Goal: Task Accomplishment & Management: Manage account settings

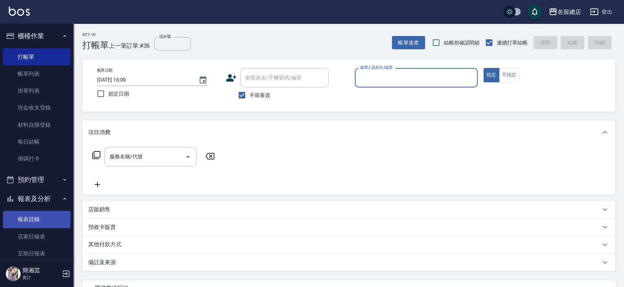
scroll to position [13, 0]
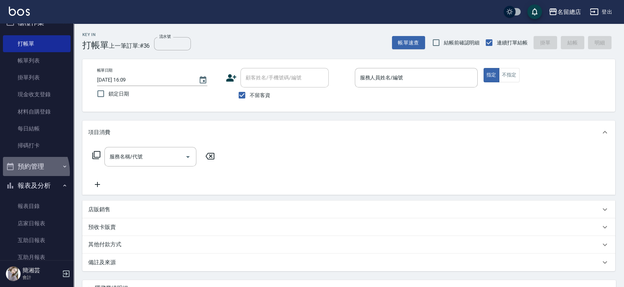
click at [21, 172] on button "預約管理" at bounding box center [37, 166] width 68 height 19
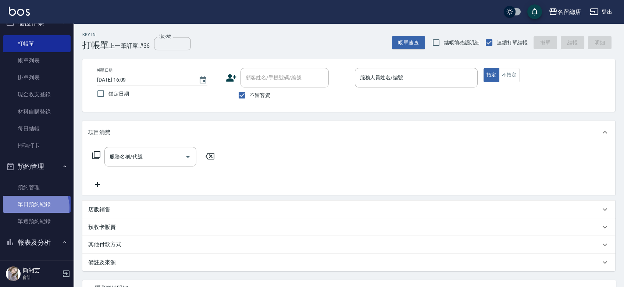
click at [34, 208] on link "單日預約紀錄" at bounding box center [37, 204] width 68 height 17
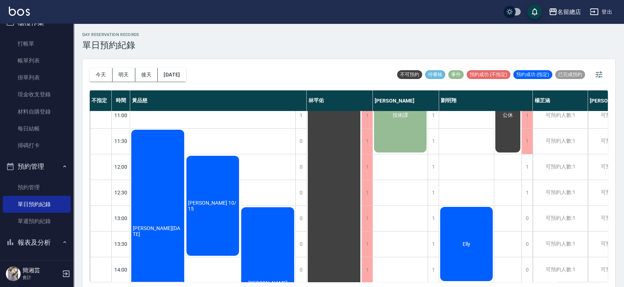
scroll to position [122, 0]
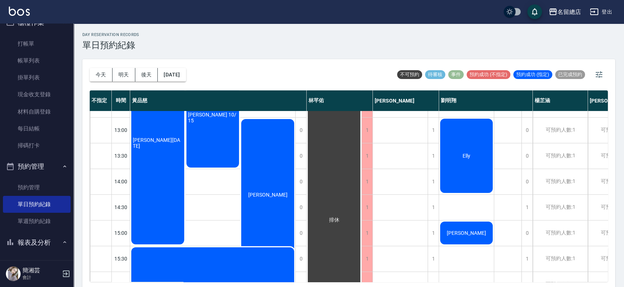
click at [167, 167] on div "[PERSON_NAME][DATE]" at bounding box center [157, 142] width 55 height 205
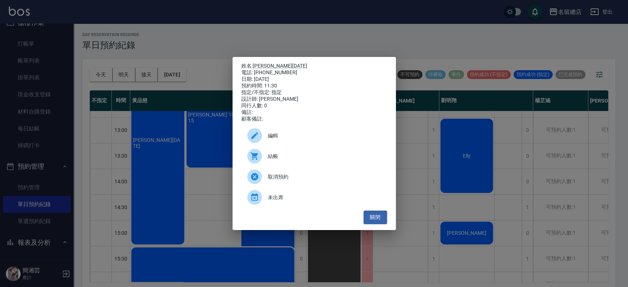
click at [39, 64] on div "姓名: 侯元元 90/12/25 電話: 0958424743 日期: 2025/10/10 預約時間: 11:30 指定/不指定: 指定 設計師: 黃品慈 …" at bounding box center [314, 143] width 628 height 287
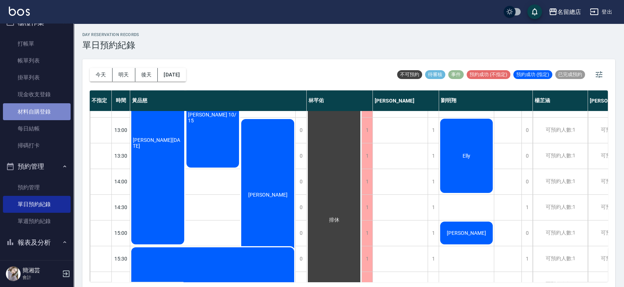
click at [44, 110] on link "材料自購登錄" at bounding box center [37, 111] width 68 height 17
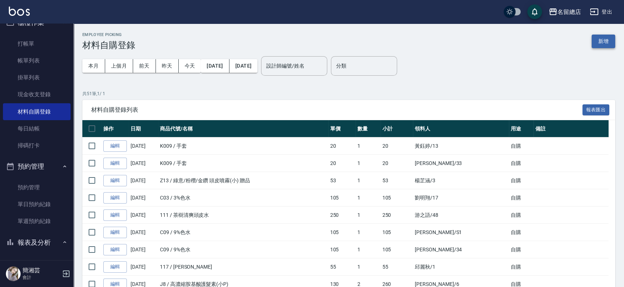
click at [597, 42] on button "新增" at bounding box center [604, 42] width 24 height 14
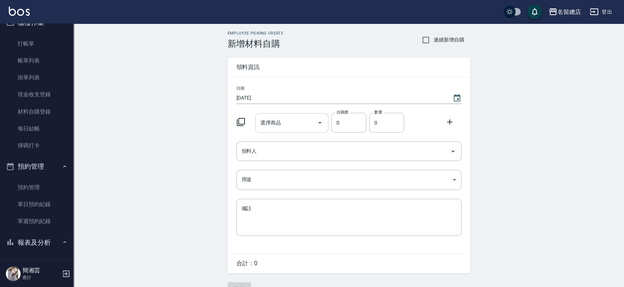
click at [303, 131] on div "選擇商品" at bounding box center [291, 122] width 73 height 19
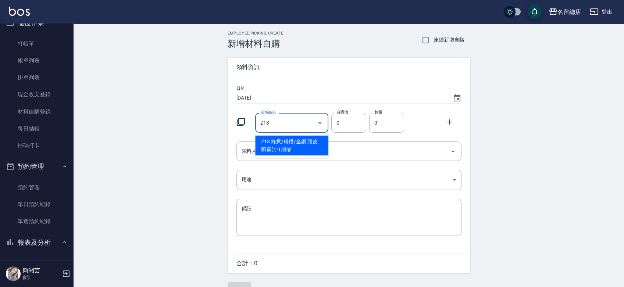
type input "綠意/粉穳/金鑽 頭皮噴霧(小) 贈品"
type input "53"
type input "1"
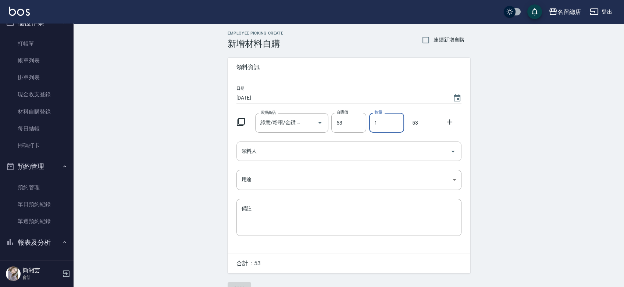
click at [297, 151] on input "領料人" at bounding box center [343, 151] width 207 height 13
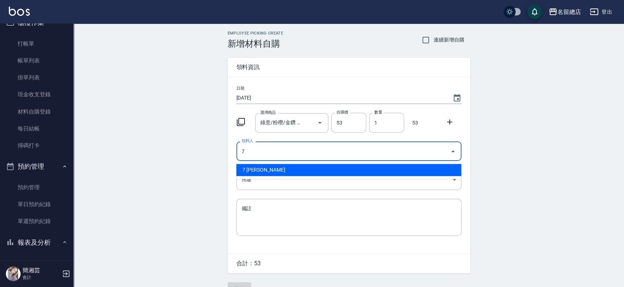
type input "7 [PERSON_NAME]"
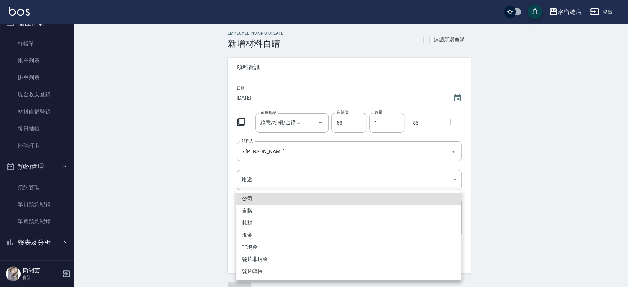
click at [246, 214] on li "自購" at bounding box center [348, 211] width 225 height 12
type input "自購"
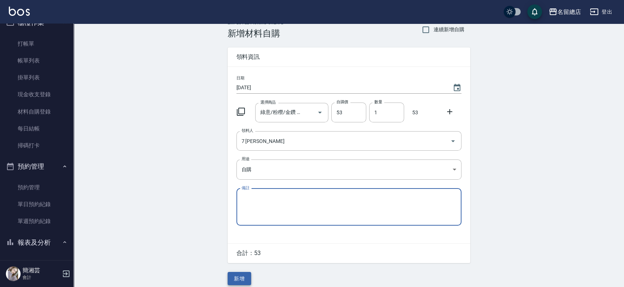
scroll to position [16, 0]
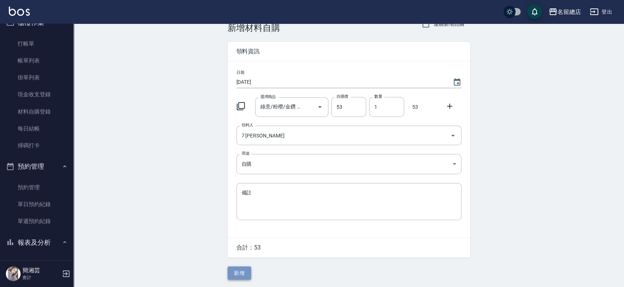
click at [235, 273] on button "新增" at bounding box center [240, 274] width 24 height 14
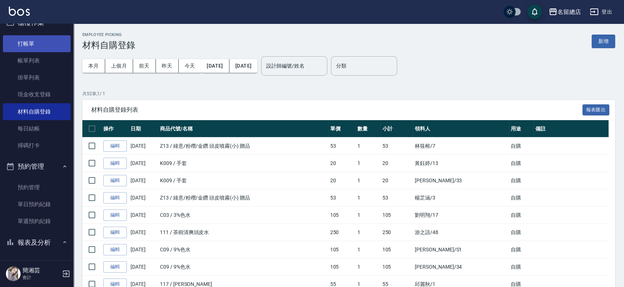
click at [63, 39] on link "打帳單" at bounding box center [37, 43] width 68 height 17
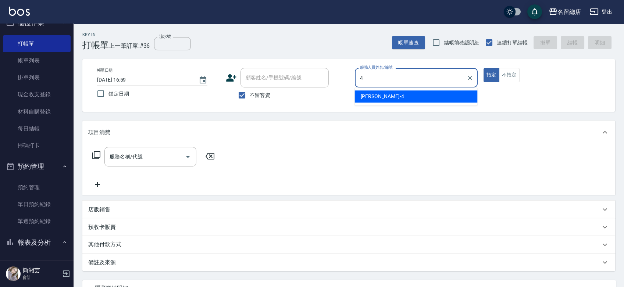
type input "[PERSON_NAME]-4"
type button "true"
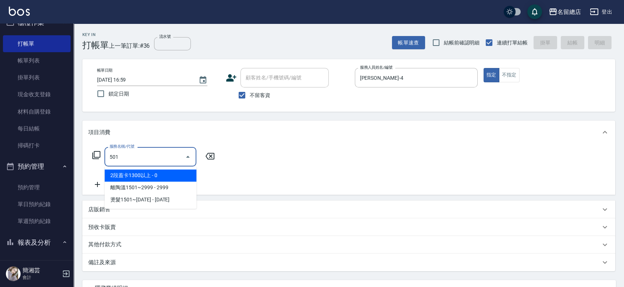
type input "2段蓋卡1300以上(501)"
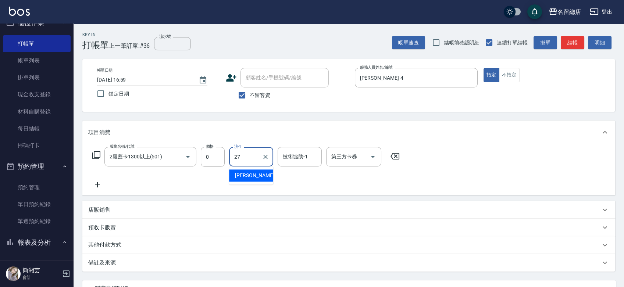
type input "[PERSON_NAME]-27"
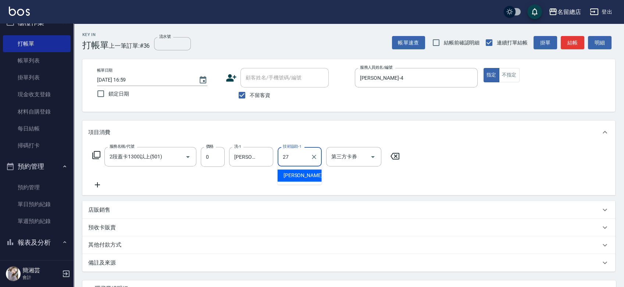
type input "[PERSON_NAME]-27"
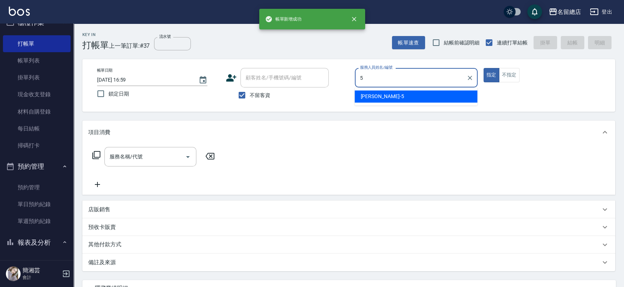
type input "[PERSON_NAME]-5"
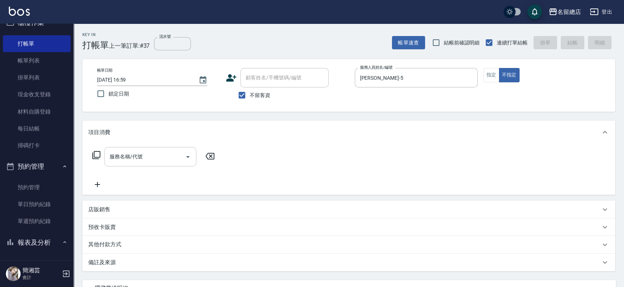
click at [133, 155] on input "服務名稱/代號" at bounding box center [145, 156] width 74 height 13
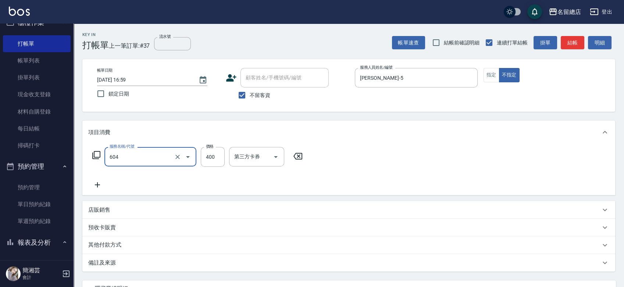
type input "健康洗髮(604)"
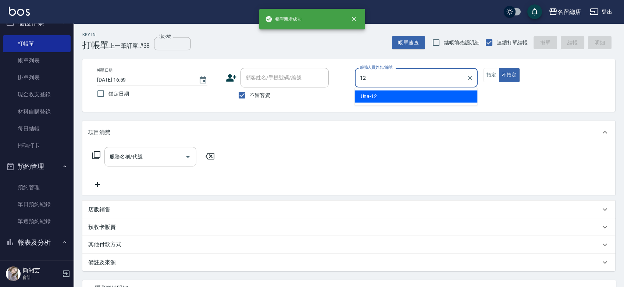
type input "Una-12"
type button "false"
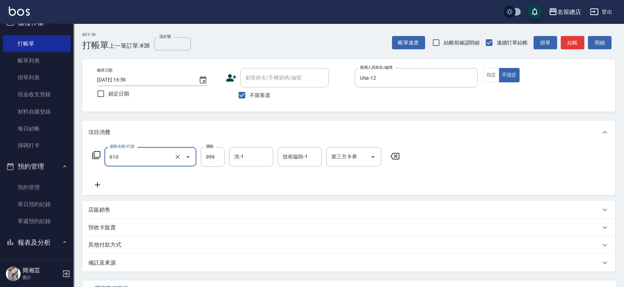
type input "頭皮SPA洗(610)"
type input "1000"
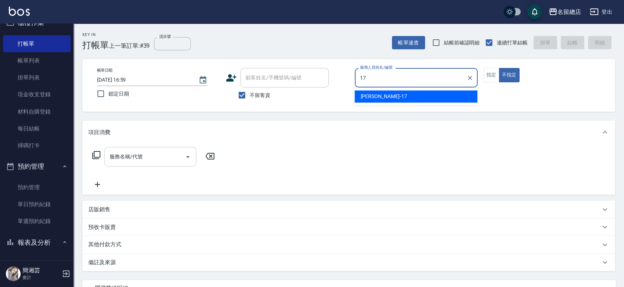
type input "Peter-17"
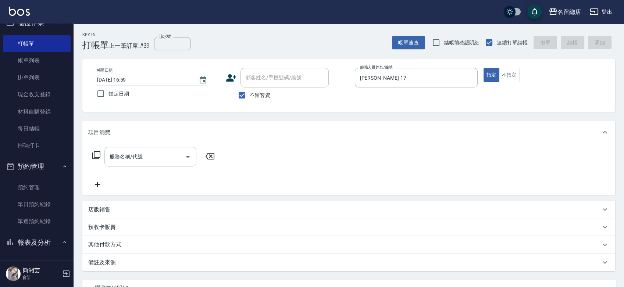
click at [144, 157] on input "服務名稱/代號" at bounding box center [145, 156] width 74 height 13
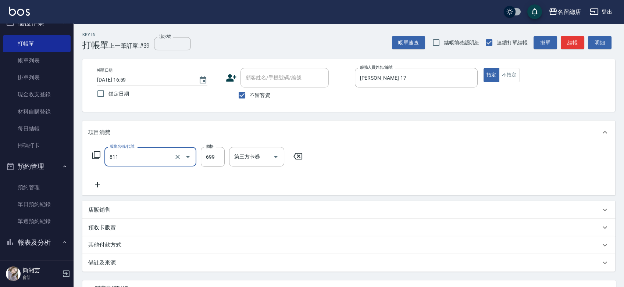
type input "洗+剪(811)"
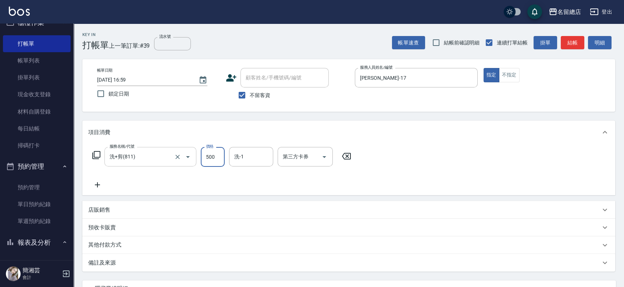
type input "500"
type input "[PERSON_NAME]-41"
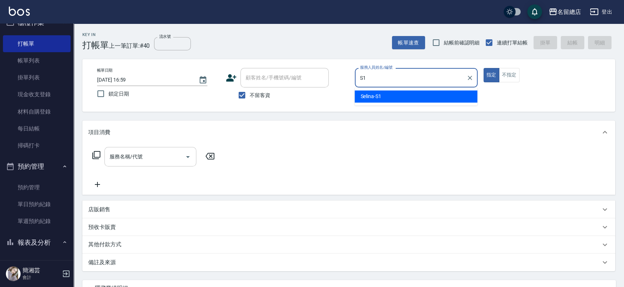
type input "Selina-S1"
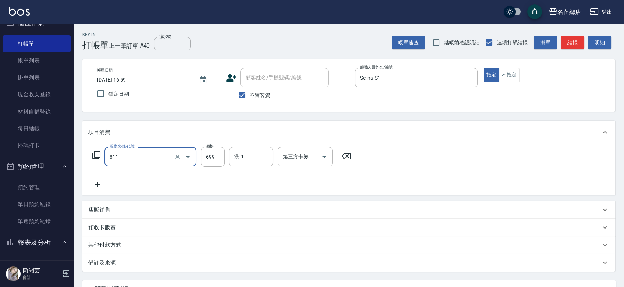
type input "洗+剪(811)"
type input "700"
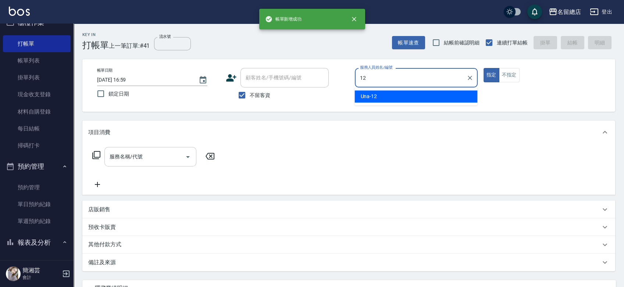
type input "Una-12"
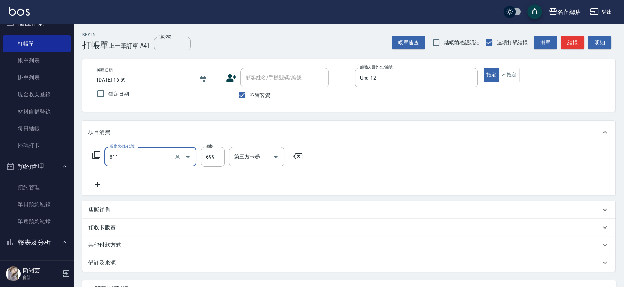
type input "洗+剪(811)"
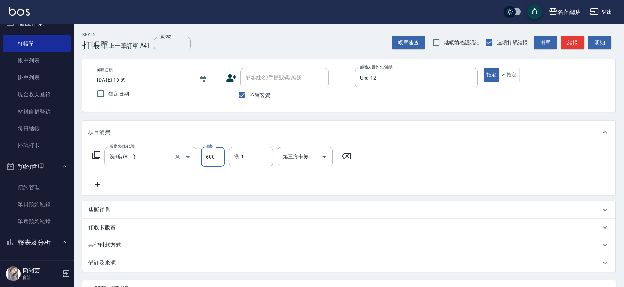
type input "600"
type input "游之語-48"
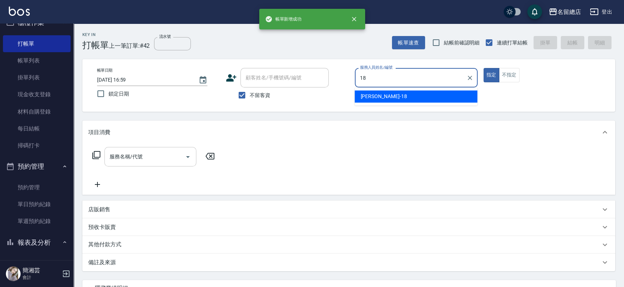
type input "[PERSON_NAME]-18"
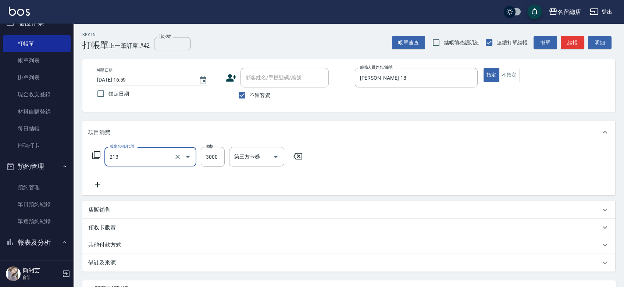
type input "陶溫3000以上(213)"
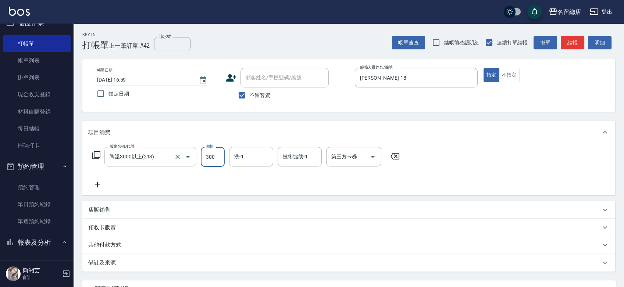
type input "3000"
type input "[PERSON_NAME]-31"
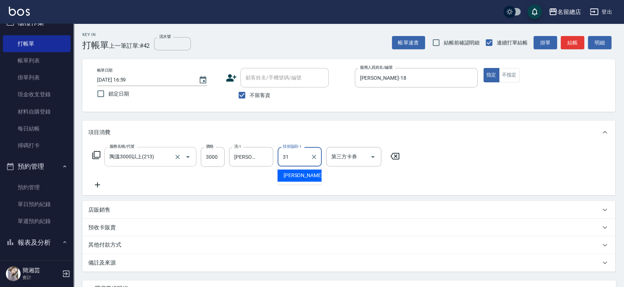
type input "[PERSON_NAME]-31"
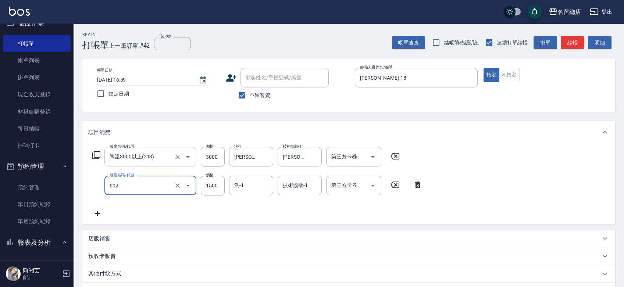
type input "染髮1500以上(502)"
type input "3000"
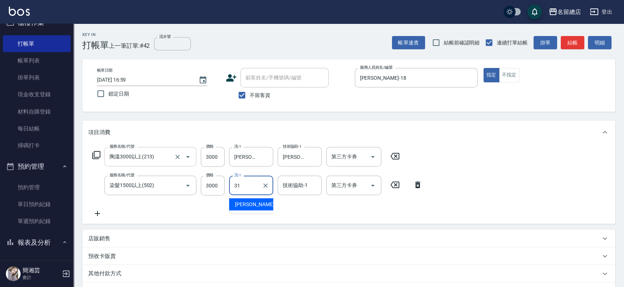
type input "[PERSON_NAME]-31"
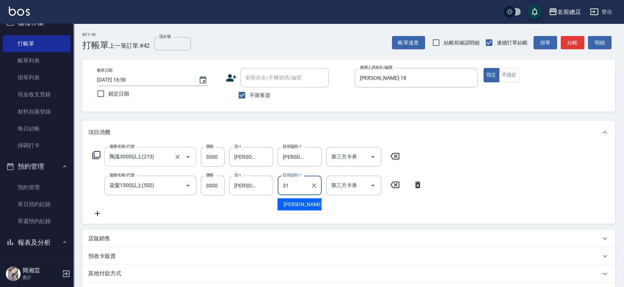
type input "[PERSON_NAME]-31"
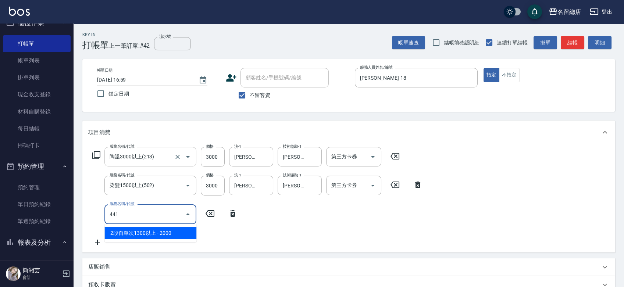
type input "2段自單次1300以上(441)"
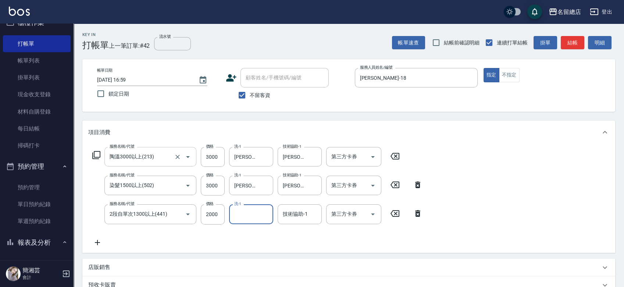
type input "1"
type input "[PERSON_NAME]-31"
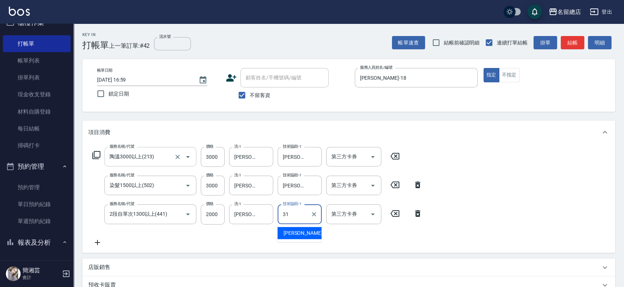
type input "[PERSON_NAME]-31"
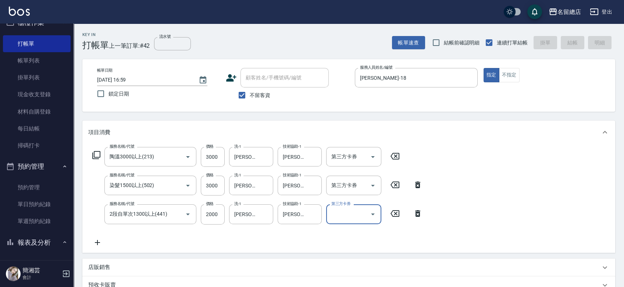
type input "2025/10/10 17:00"
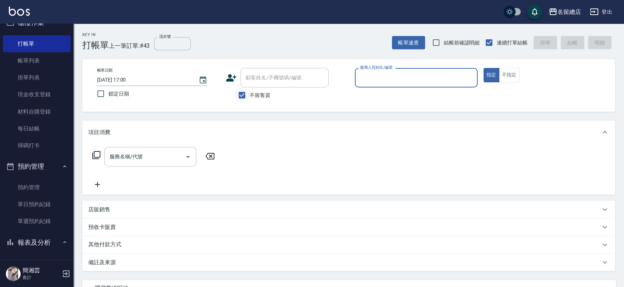
click at [241, 91] on input "不留客資" at bounding box center [241, 94] width 15 height 15
checkbox input "false"
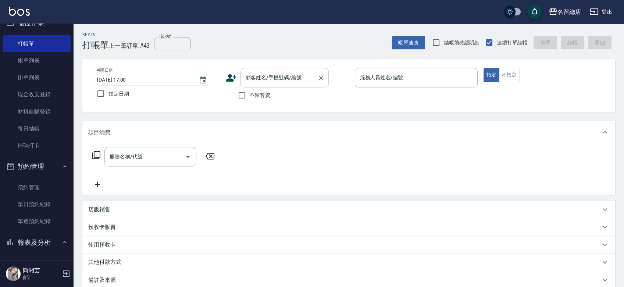
click at [252, 76] on input "顧客姓名/手機號碼/編號" at bounding box center [279, 77] width 71 height 13
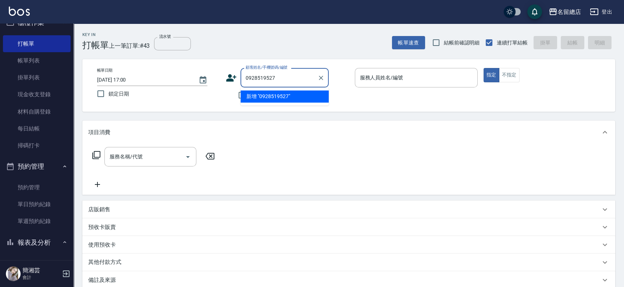
type input "0928519527"
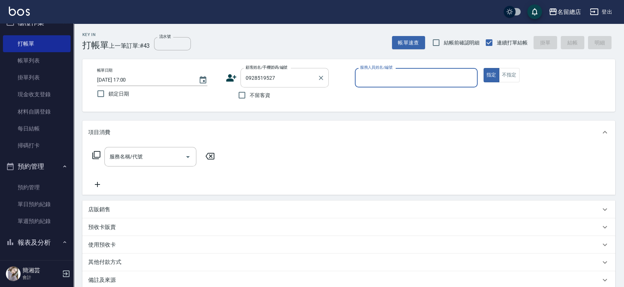
type input "1"
type input "[PERSON_NAME]/0928519527/null"
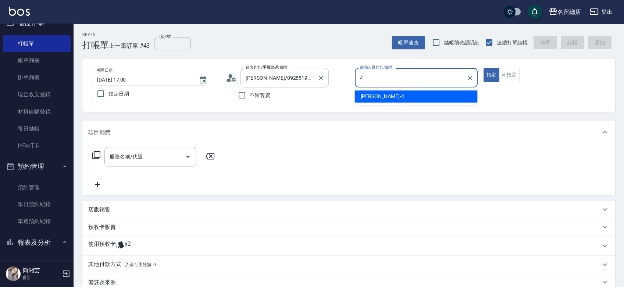
type input "[PERSON_NAME]-4"
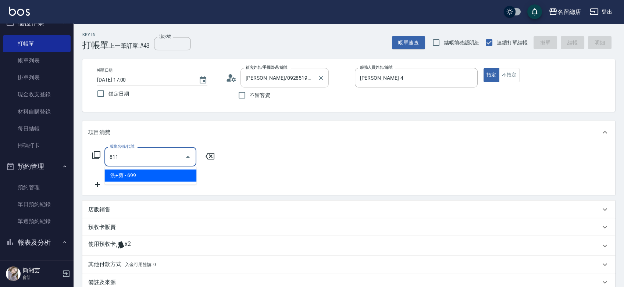
type input "洗+剪(811)"
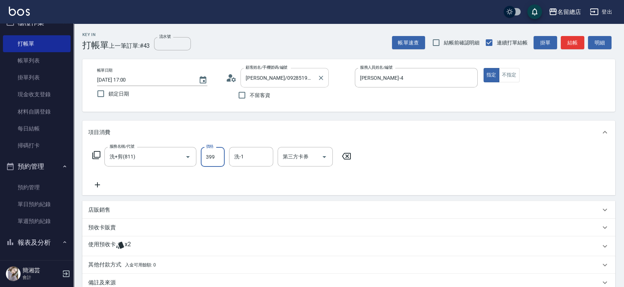
type input "399"
type input "祥哥-98"
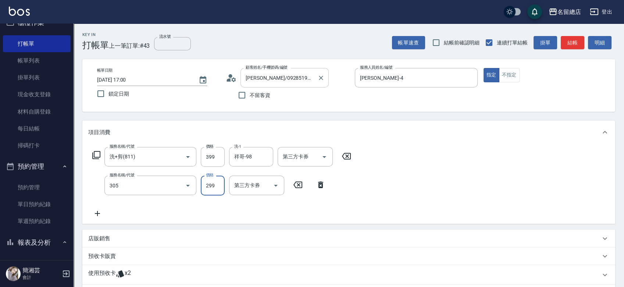
type input "剪髮(305)"
type input "500"
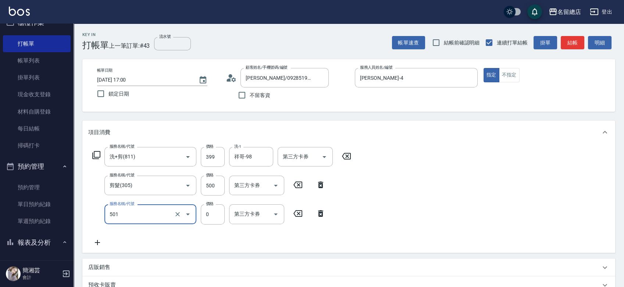
type input "2段蓋卡1300以上(501)"
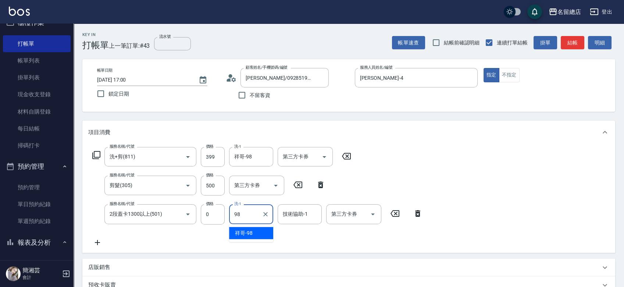
type input "祥哥-98"
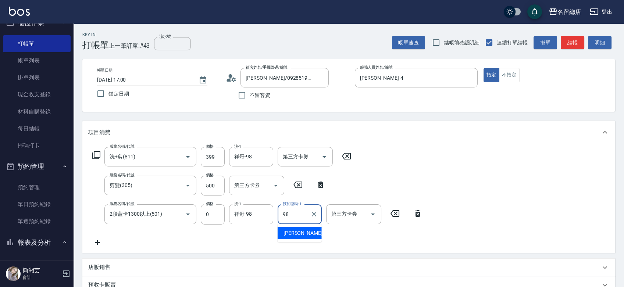
type input "祥哥-98"
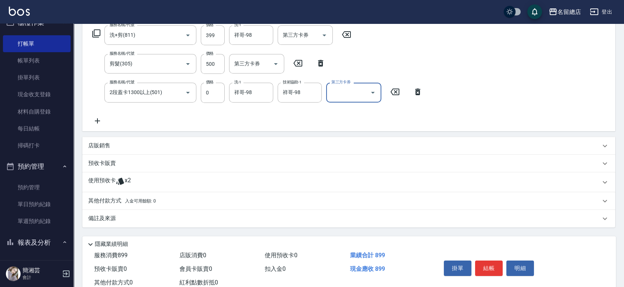
scroll to position [122, 0]
click at [133, 183] on div "使用預收卡 x2" at bounding box center [344, 181] width 512 height 11
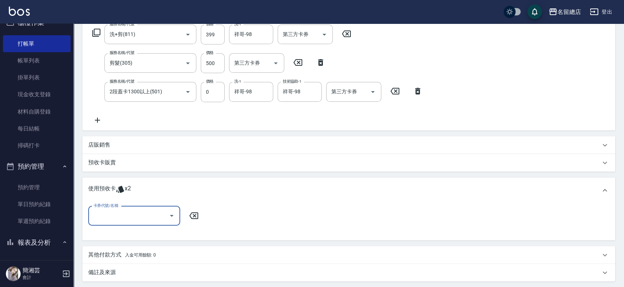
scroll to position [0, 0]
drag, startPoint x: 131, startPoint y: 213, endPoint x: 137, endPoint y: 212, distance: 6.6
click at [131, 213] on input "卡券代號/名稱" at bounding box center [129, 216] width 74 height 13
click at [151, 232] on div "二段自備卡 剩餘2張 9172" at bounding box center [134, 235] width 92 height 12
type input "二段自備卡 9172"
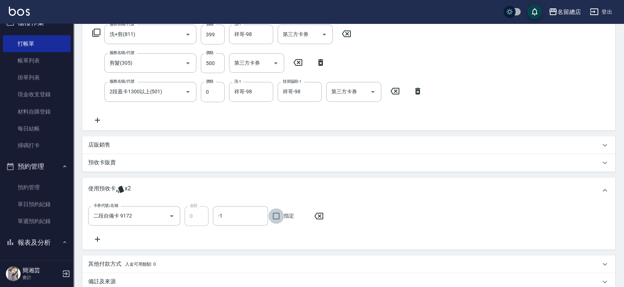
click at [281, 211] on input "指定" at bounding box center [275, 215] width 15 height 15
checkbox input "true"
type input "2025/10/10 17:01"
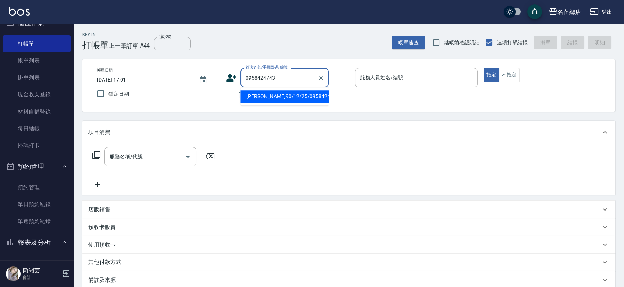
type input "[PERSON_NAME]90/12/25/0958424743/null"
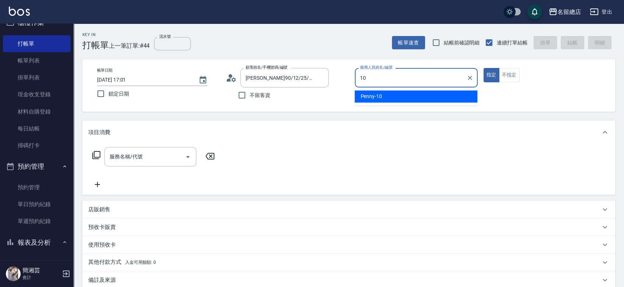
type input "Penny-10"
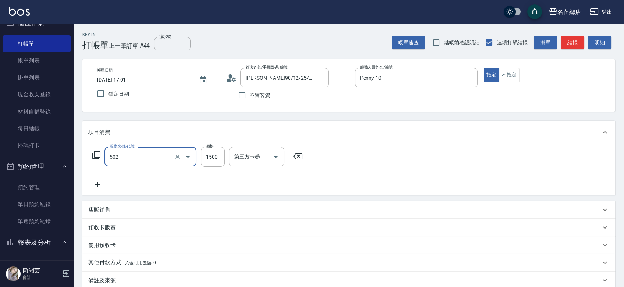
type input "染髮1500以上(502)"
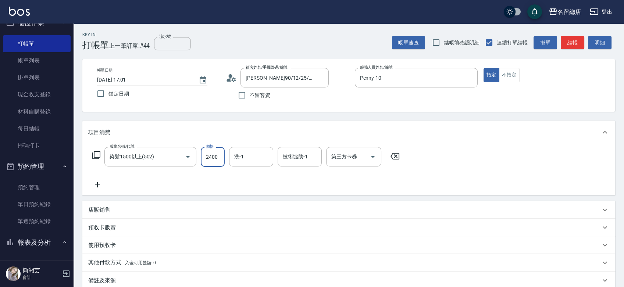
type input "2400"
type input "[PERSON_NAME]-26"
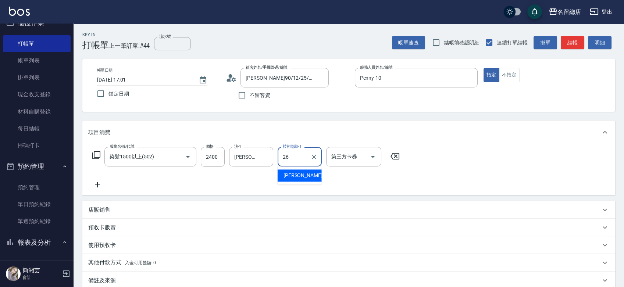
type input "[PERSON_NAME]-26"
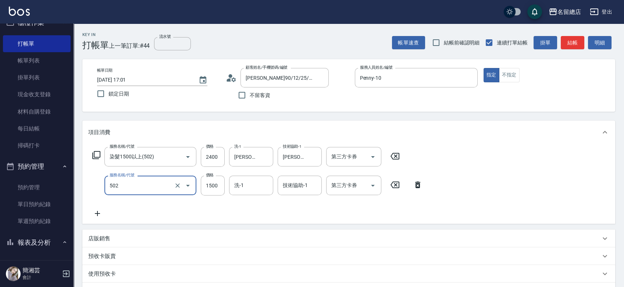
type input "染髮1500以上(502)"
type input "2400"
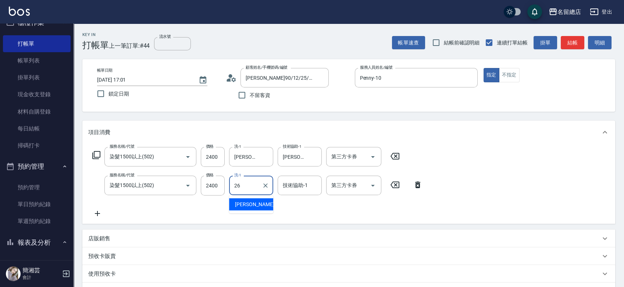
type input "[PERSON_NAME]-26"
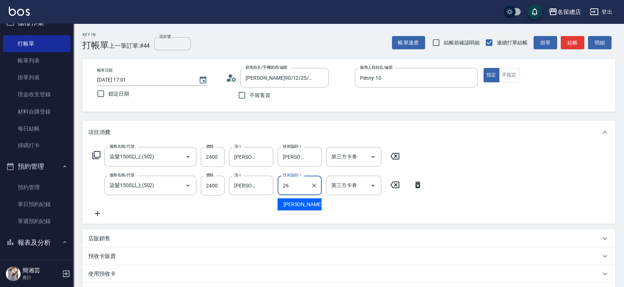
type input "[PERSON_NAME]-26"
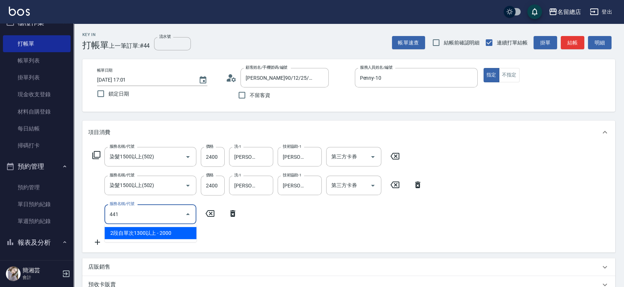
type input "2段自單次1300以上(441)"
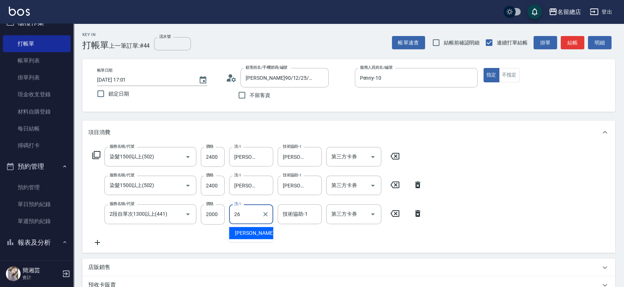
type input "[PERSON_NAME]-26"
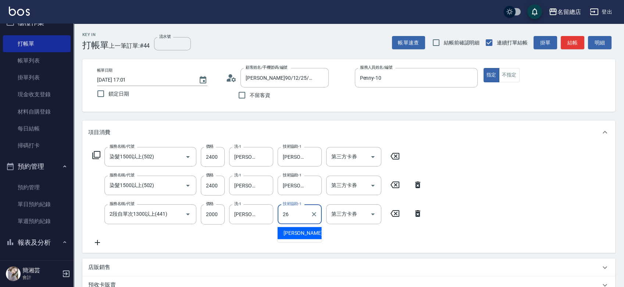
type input "[PERSON_NAME]-26"
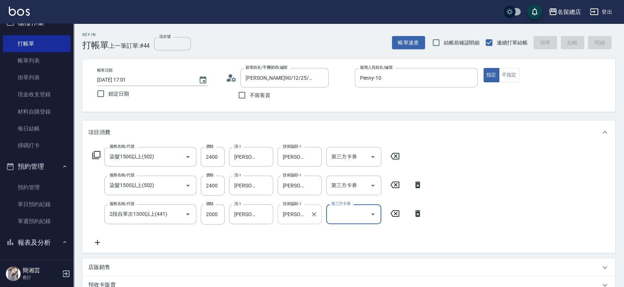
type input "2025/10/10 17:04"
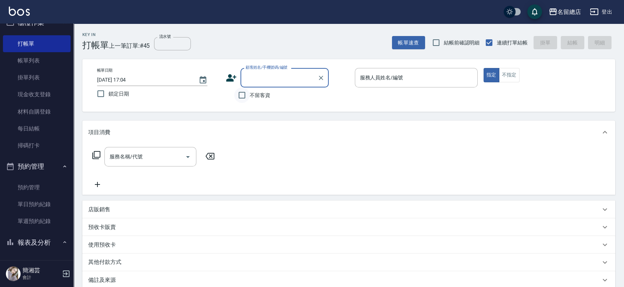
click at [237, 93] on input "不留客資" at bounding box center [241, 94] width 15 height 15
checkbox input "true"
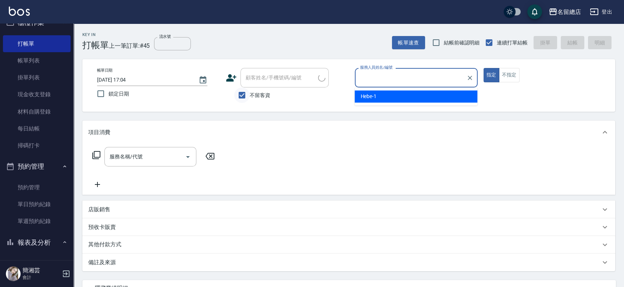
type input "1"
type input "[PERSON_NAME]/0935767952/"
type input "Peter-17"
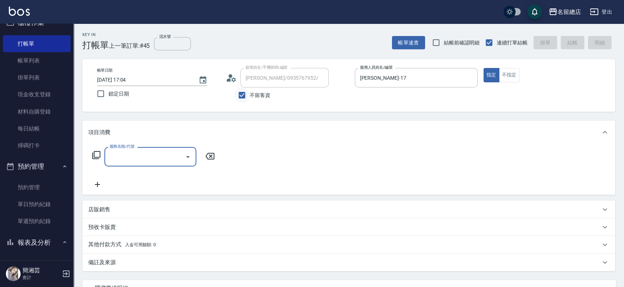
click at [240, 95] on input "不留客資" at bounding box center [241, 94] width 15 height 15
checkbox input "false"
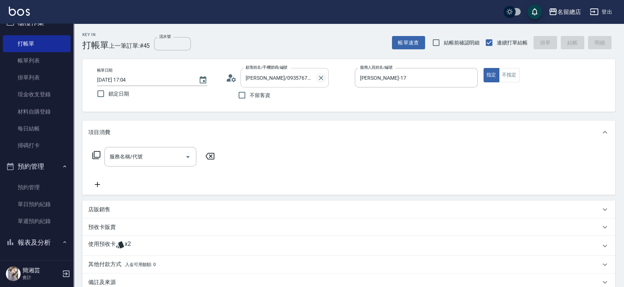
click at [322, 77] on icon "Clear" at bounding box center [320, 77] width 7 height 7
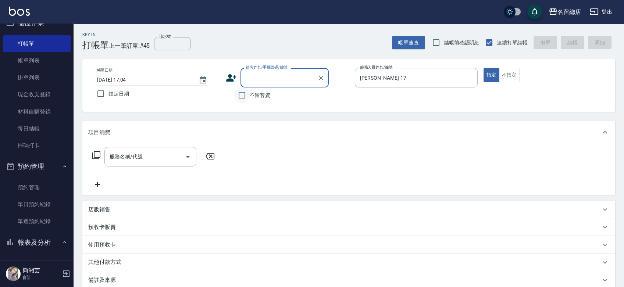
click at [246, 96] on input "不留客資" at bounding box center [241, 94] width 15 height 15
checkbox input "true"
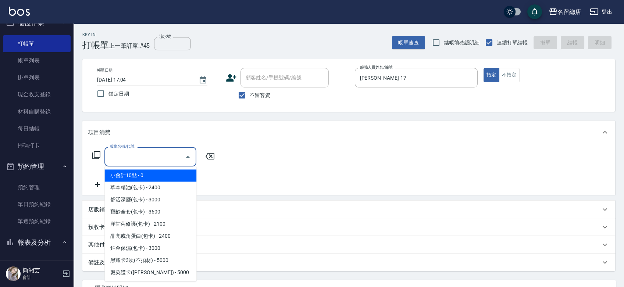
click at [151, 160] on input "服務名稱/代號" at bounding box center [145, 156] width 74 height 13
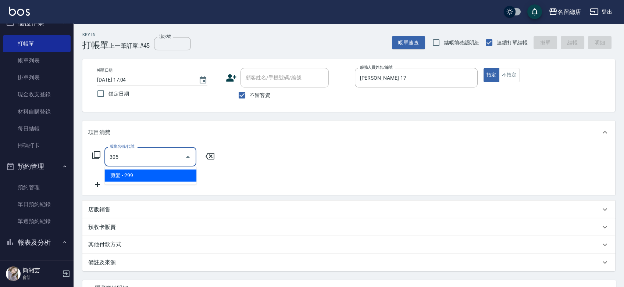
type input "剪髮(305)"
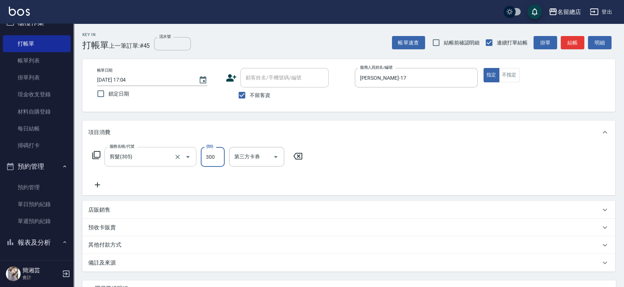
type input "300"
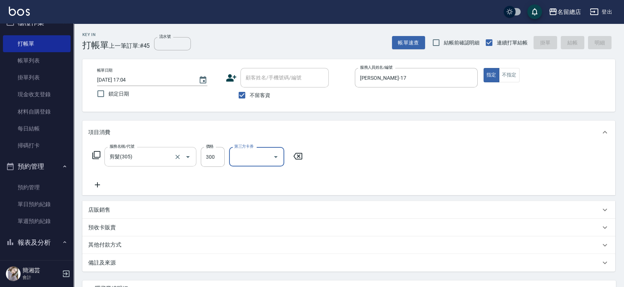
type input "2025/10/10 17:06"
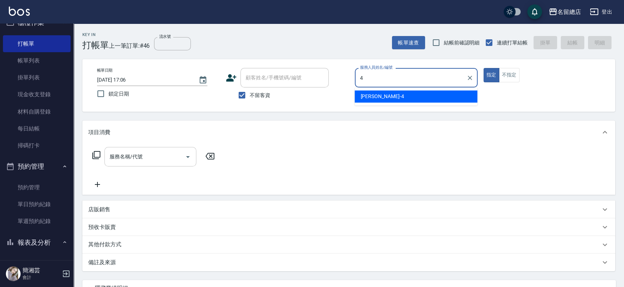
type input "[PERSON_NAME]-4"
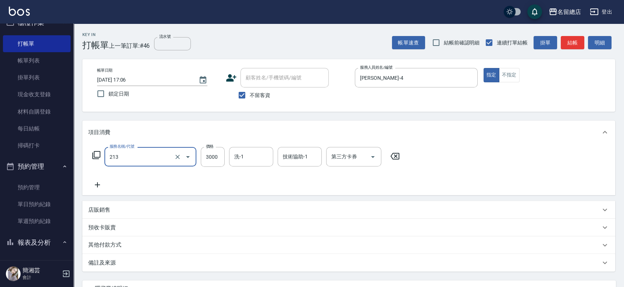
type input "陶溫3000以上(213)"
type input "2800"
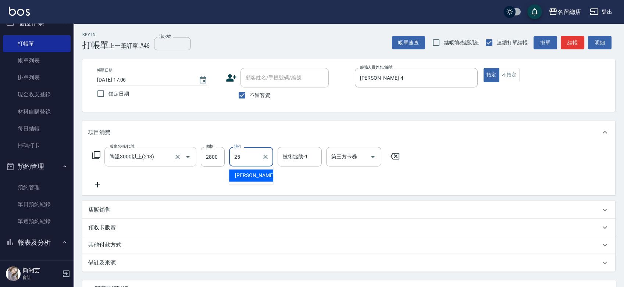
type input "[PERSON_NAME]-25"
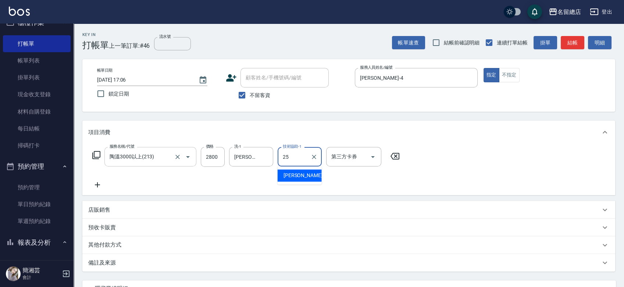
type input "[PERSON_NAME]-25"
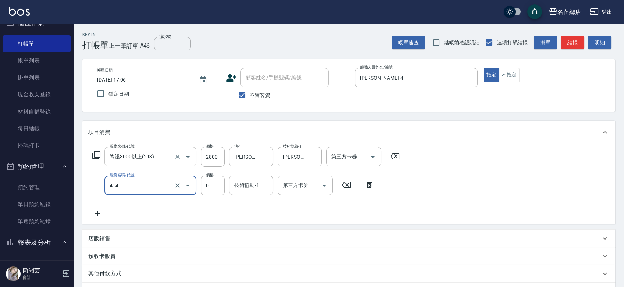
type input "護染蓋卡1000~1499(414)"
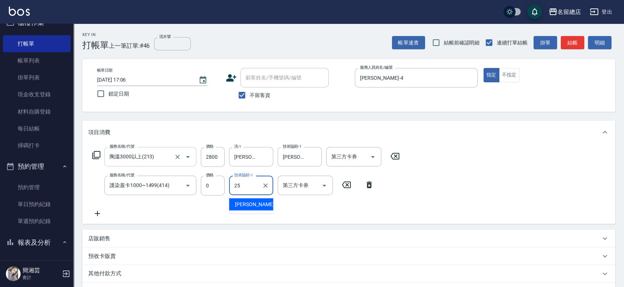
type input "[PERSON_NAME]-25"
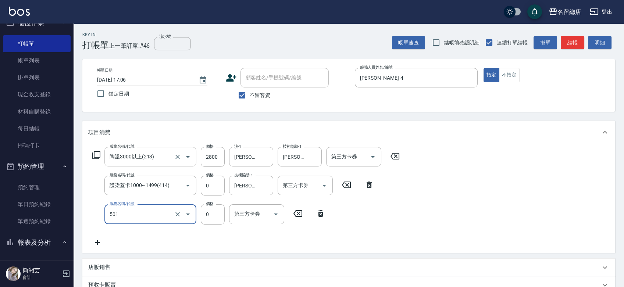
type input "2段蓋卡1300以上(501)"
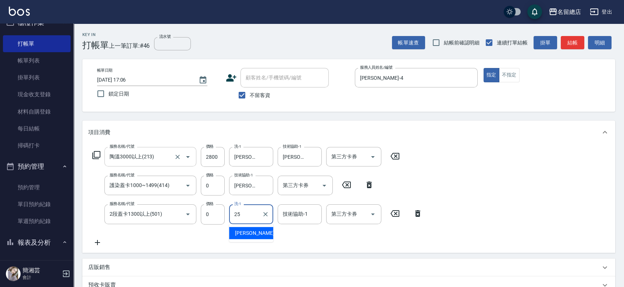
type input "[PERSON_NAME]-25"
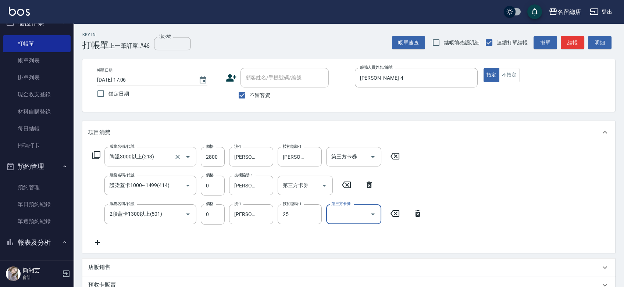
type input "[PERSON_NAME]-25"
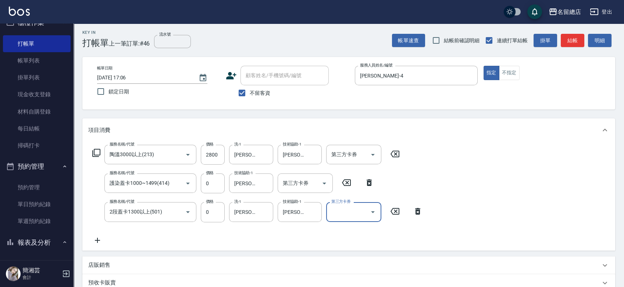
scroll to position [1, 0]
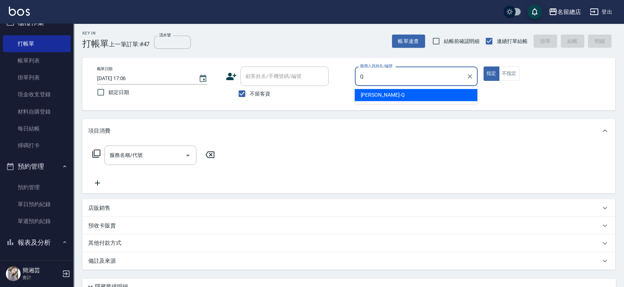
type input "[PERSON_NAME]"
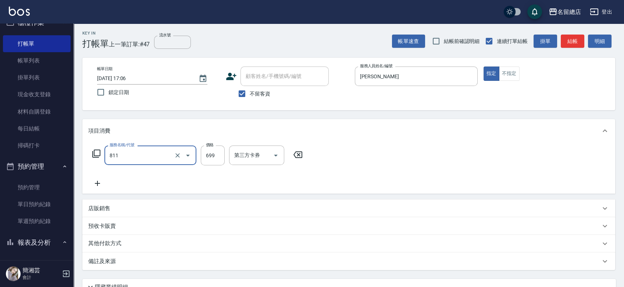
type input "洗+剪(811)"
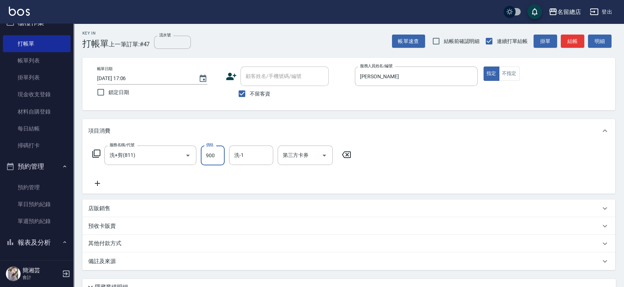
type input "900"
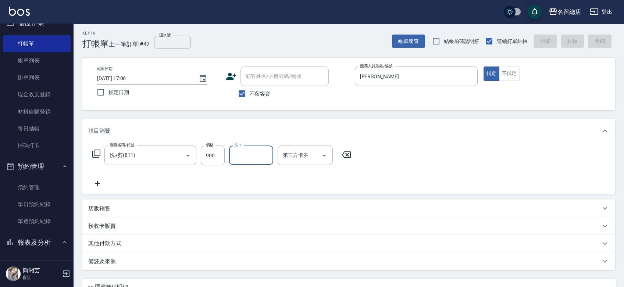
type input "2025/10/10 17:08"
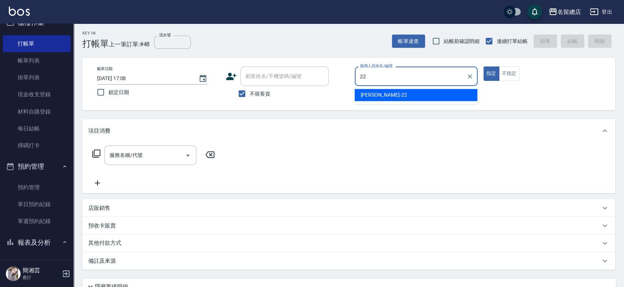
type input "Lydia-22"
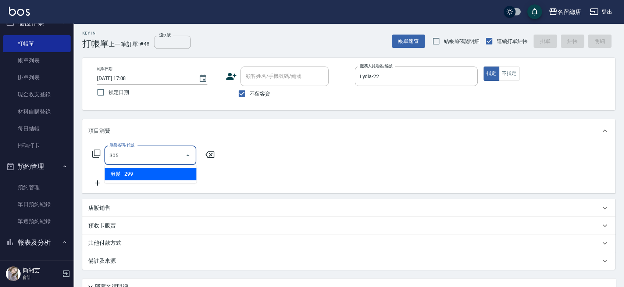
type input "剪髮(305)"
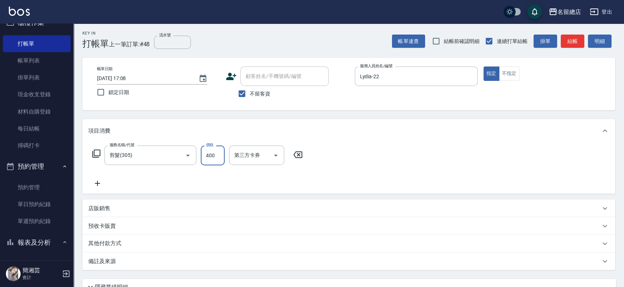
type input "400"
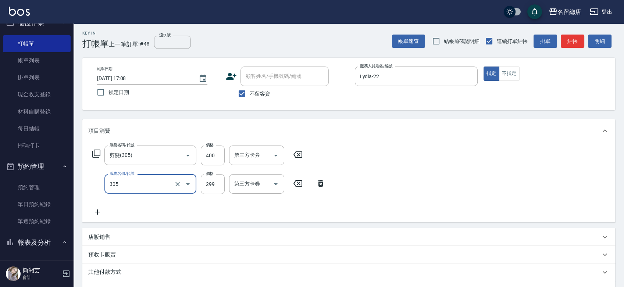
type input "剪髮(305)"
type input "400"
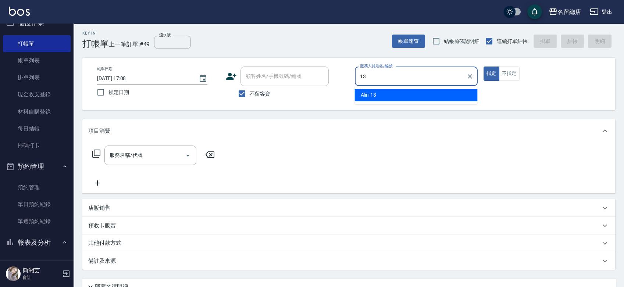
type input "Alin-13"
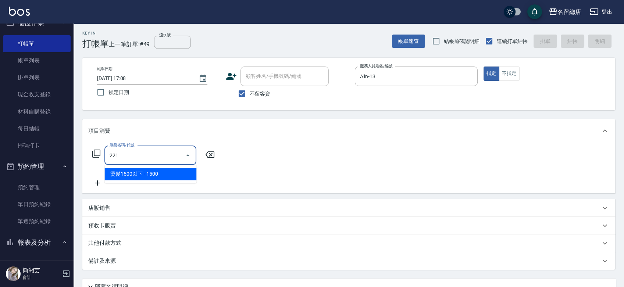
type input "燙髮1500以下(221)"
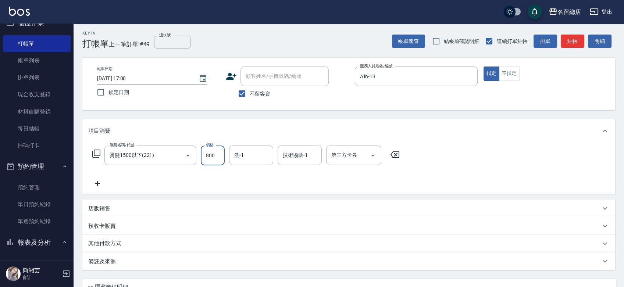
type input "800"
type input "[PERSON_NAME]-33"
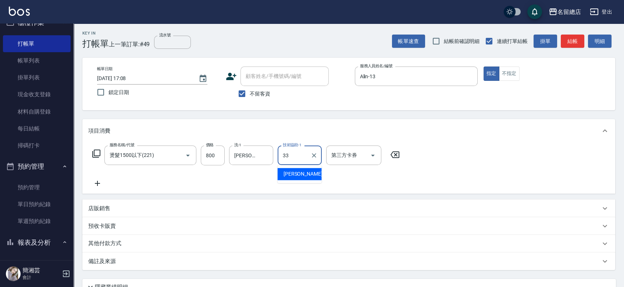
type input "[PERSON_NAME]-33"
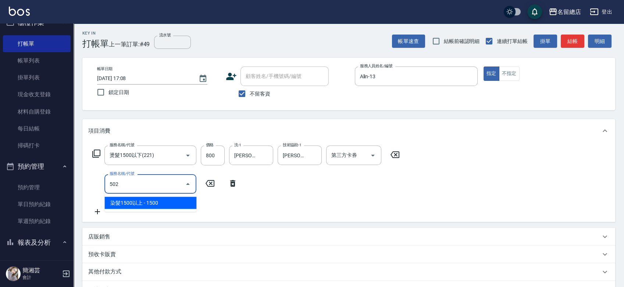
type input "染髮1500以上(502)"
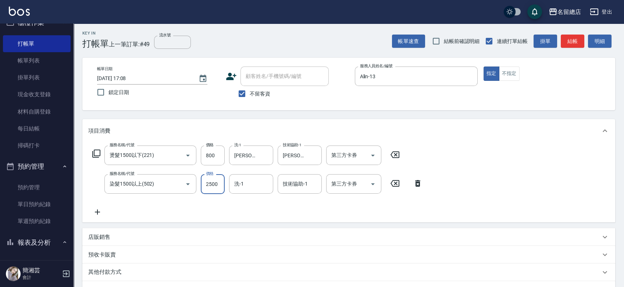
type input "2500"
type input "[PERSON_NAME]-33"
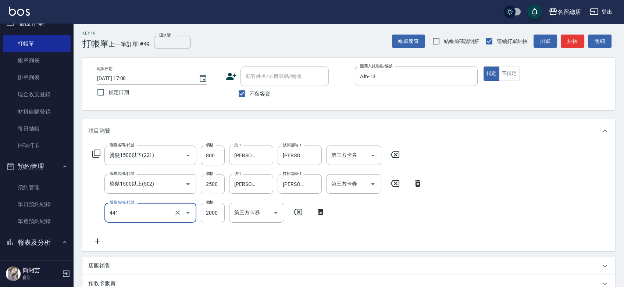
type input "2段自單次1300以上(441)"
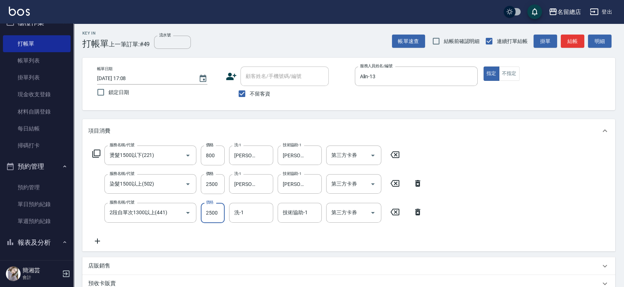
type input "2500"
type input "[PERSON_NAME]-33"
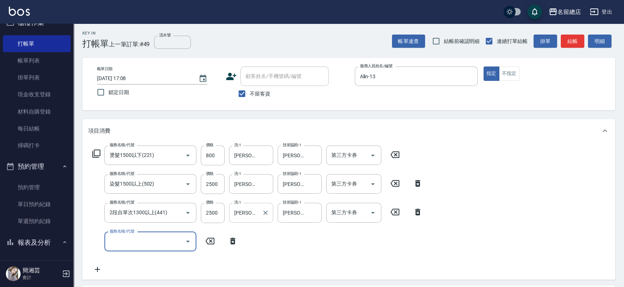
click at [266, 211] on icon "Clear" at bounding box center [265, 212] width 7 height 7
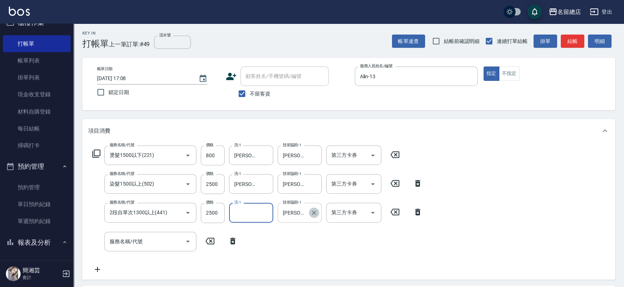
click at [311, 211] on icon "Clear" at bounding box center [313, 212] width 7 height 7
click at [249, 210] on input "洗-1" at bounding box center [250, 212] width 37 height 13
type input "[PERSON_NAME]-47"
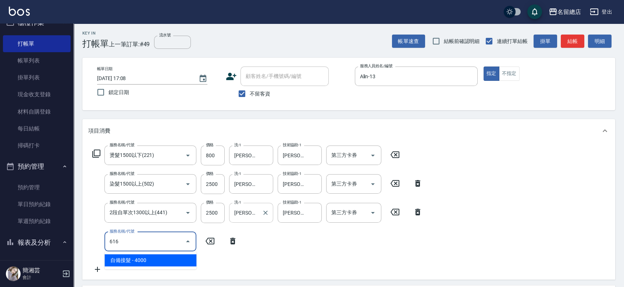
type input "自備接髮(616)"
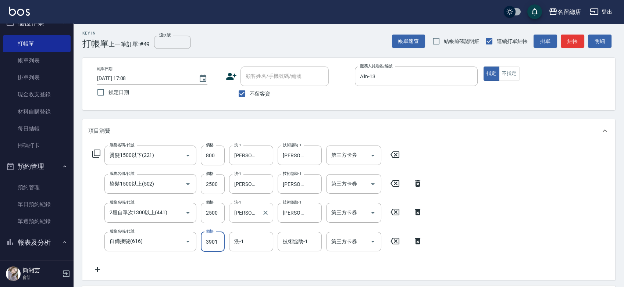
scroll to position [0, 0]
type input "3900"
type input "[PERSON_NAME]-33"
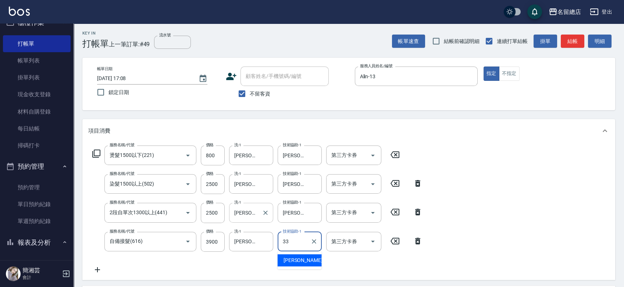
type input "[PERSON_NAME]-33"
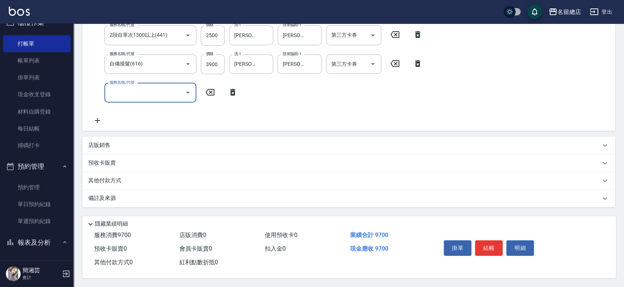
scroll to position [181, 0]
click at [98, 178] on p "其他付款方式" at bounding box center [106, 181] width 37 height 8
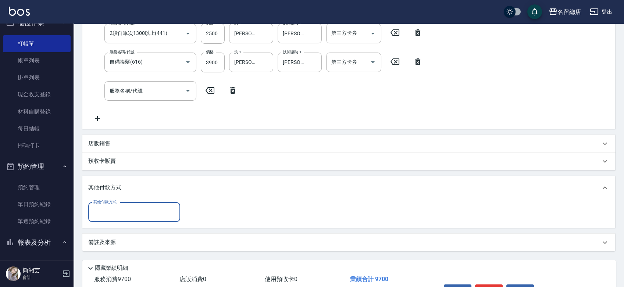
scroll to position [0, 0]
click at [107, 201] on label "其他付款方式" at bounding box center [104, 202] width 23 height 6
click at [107, 206] on input "其他付款方式" at bounding box center [134, 212] width 85 height 13
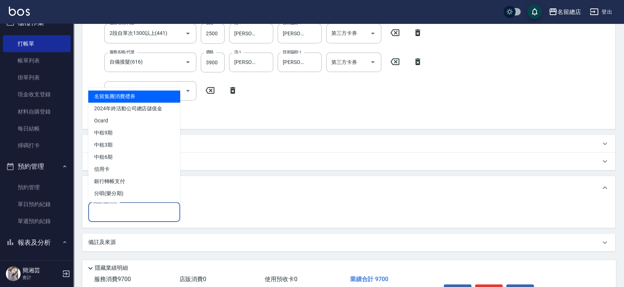
click at [106, 215] on input "其他付款方式" at bounding box center [134, 212] width 85 height 13
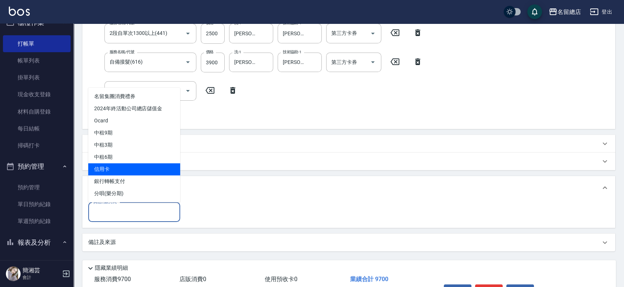
click at [124, 170] on span "信用卡" at bounding box center [134, 169] width 92 height 12
type input "信用卡"
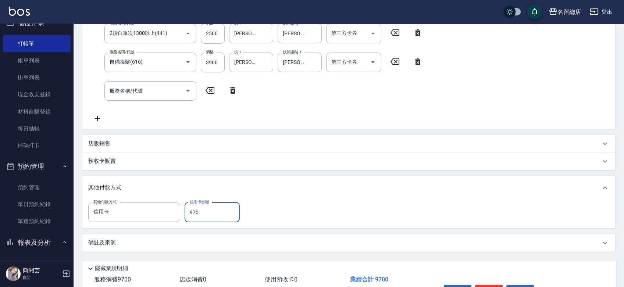
type input "9700"
type input "2025/10/10 17:09"
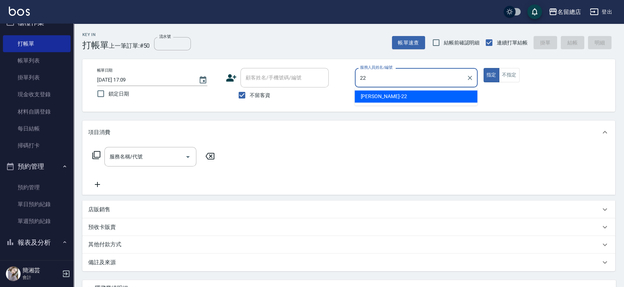
type input "Lydia-22"
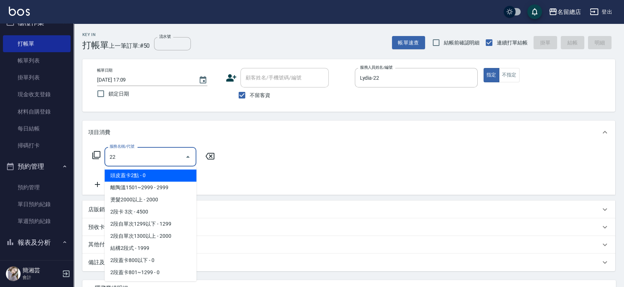
type input "221"
type input "小會計10點(000)"
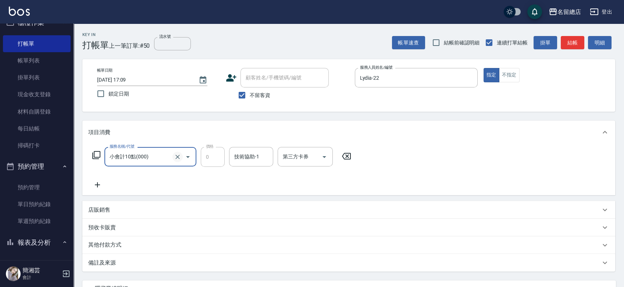
click at [181, 156] on button "Clear" at bounding box center [177, 157] width 10 height 10
type input "燙髮1500以下(221)"
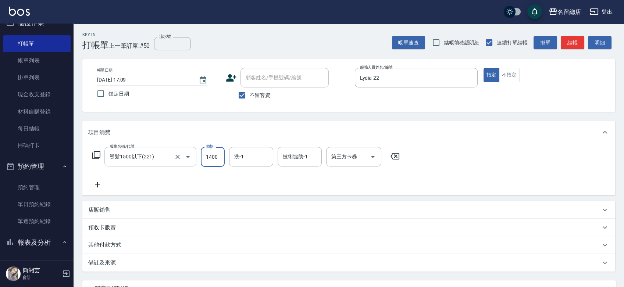
type input "1400"
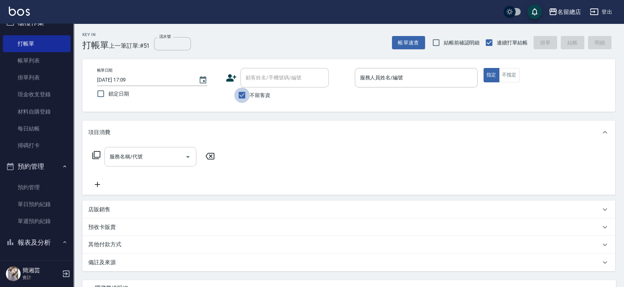
drag, startPoint x: 243, startPoint y: 94, endPoint x: 253, endPoint y: 76, distance: 20.6
click at [243, 94] on input "不留客資" at bounding box center [241, 94] width 15 height 15
checkbox input "false"
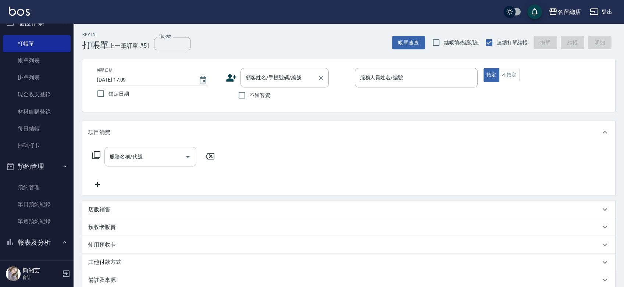
click at [255, 76] on input "顧客姓名/手機號碼/編號" at bounding box center [279, 77] width 71 height 13
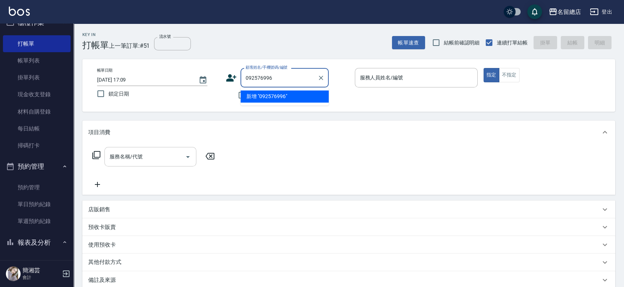
type input "0925769969"
click at [321, 76] on icon "Clear" at bounding box center [320, 77] width 7 height 7
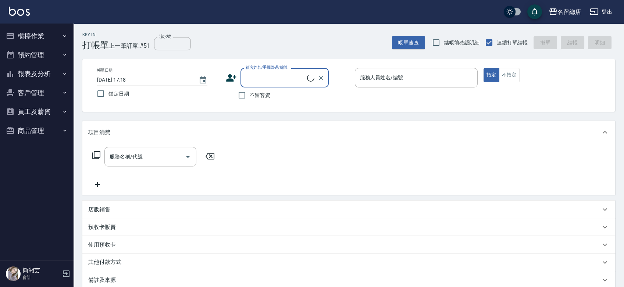
click at [293, 82] on input "顧客姓名/手機號碼/編號" at bounding box center [275, 77] width 63 height 13
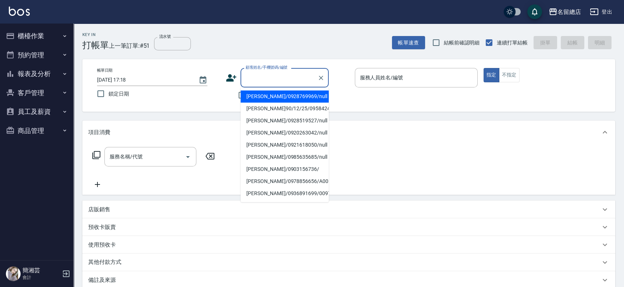
click at [293, 96] on li "[PERSON_NAME]/0928769969/null" at bounding box center [284, 96] width 88 height 12
type input "[PERSON_NAME]/0928769969/null"
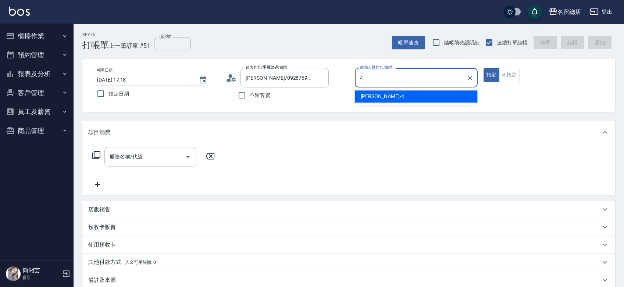
type input "[PERSON_NAME]-4"
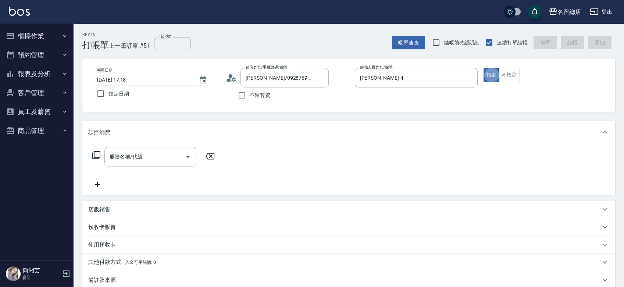
type button "true"
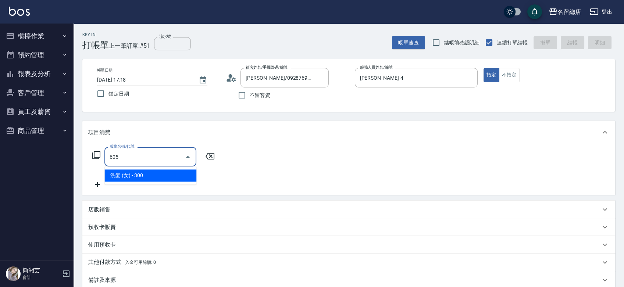
type input "洗髮 (女)(605)"
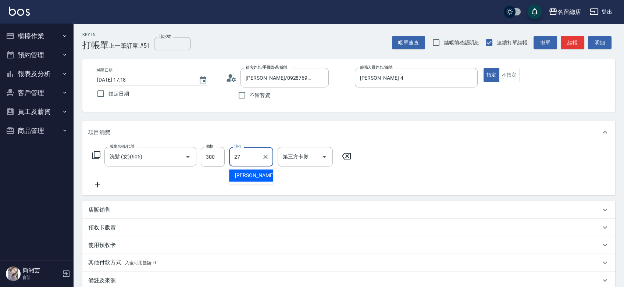
type input "[PERSON_NAME]-27"
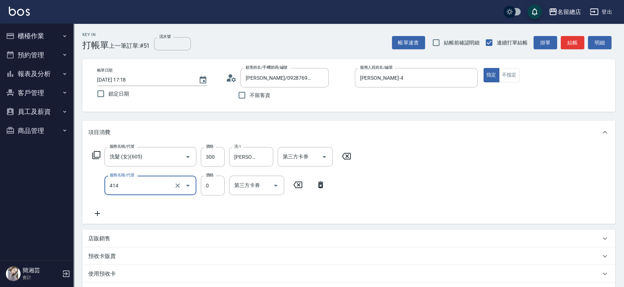
type input "護染蓋卡1000~1499(414)"
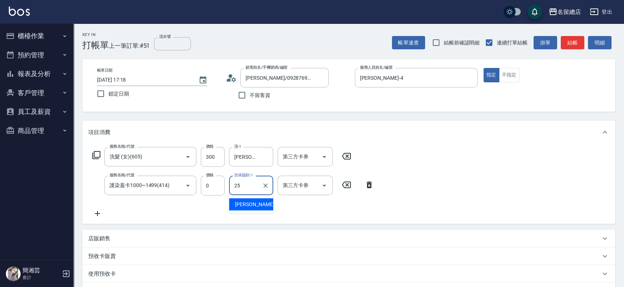
type input "[PERSON_NAME]-25"
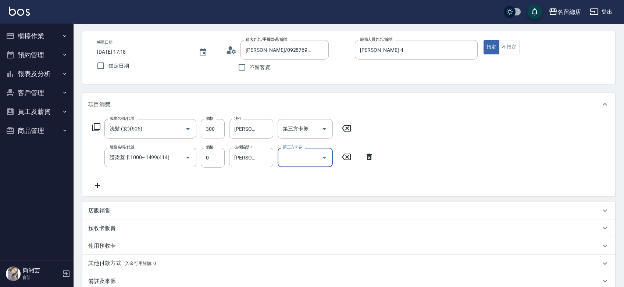
scroll to position [41, 0]
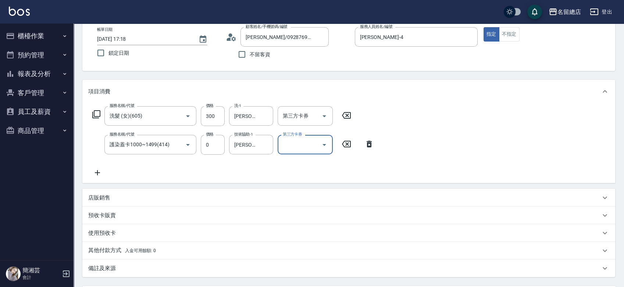
click at [103, 214] on p "預收卡販賣" at bounding box center [102, 216] width 28 height 8
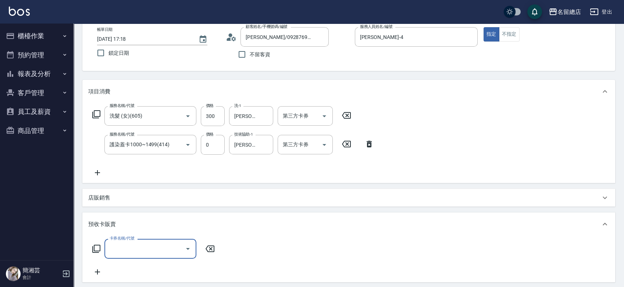
scroll to position [0, 0]
type input "護染卡(449)"
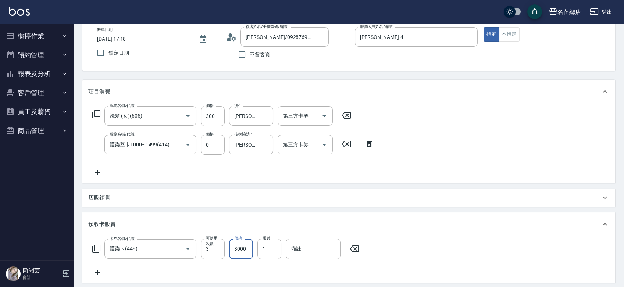
type input "3000"
type input "9314"
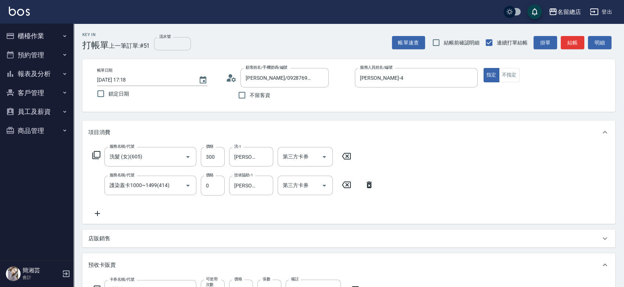
click at [168, 42] on input "流水號" at bounding box center [172, 43] width 37 height 13
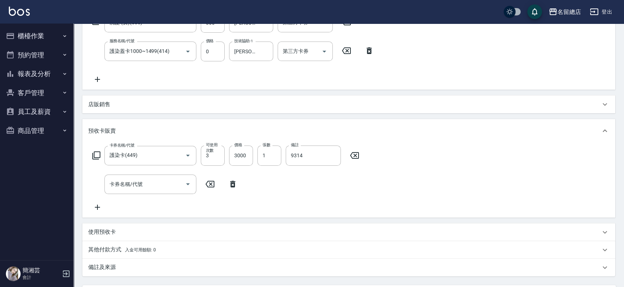
scroll to position [204, 0]
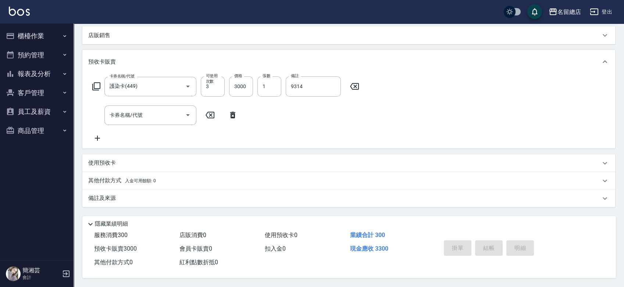
type input "9314"
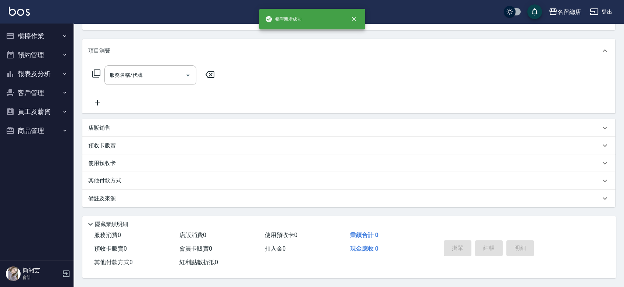
scroll to position [0, 0]
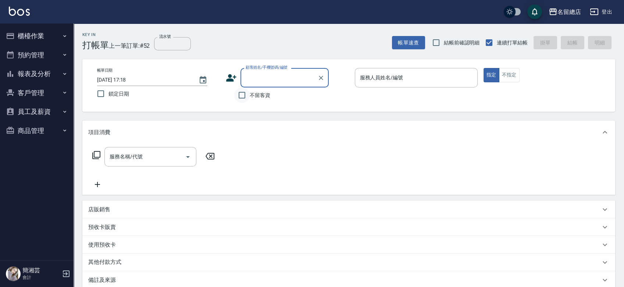
click at [246, 97] on input "不留客資" at bounding box center [241, 94] width 15 height 15
checkbox input "true"
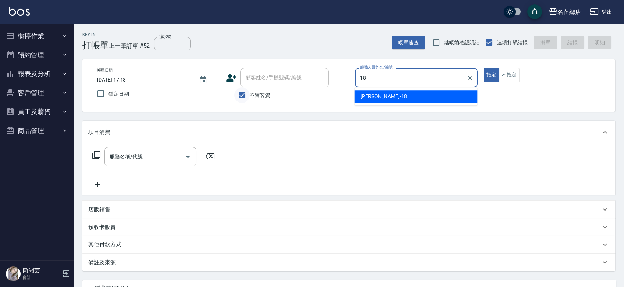
type input "[PERSON_NAME]-18"
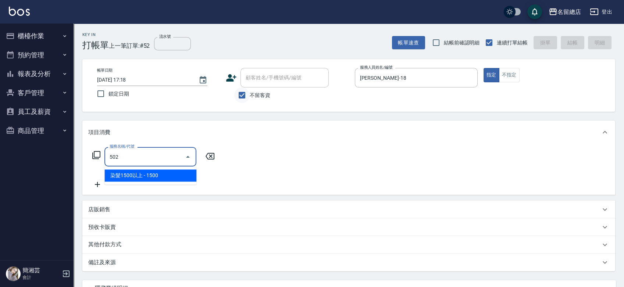
type input "染髮1500以上(502)"
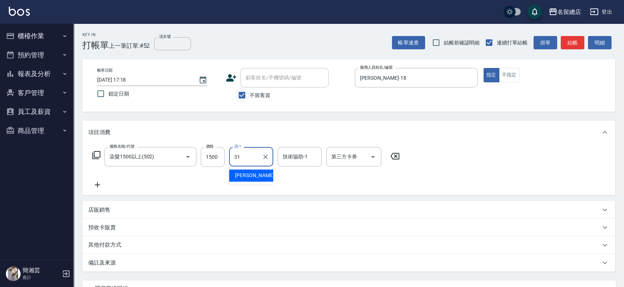
type input "[PERSON_NAME]-31"
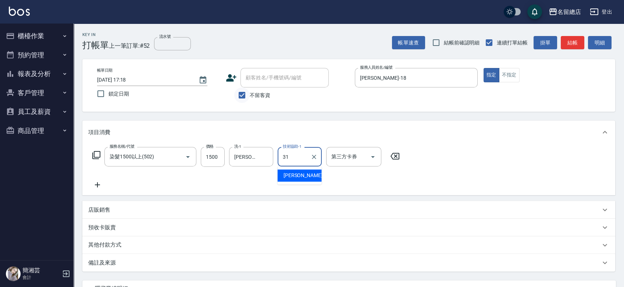
type input "[PERSON_NAME]-31"
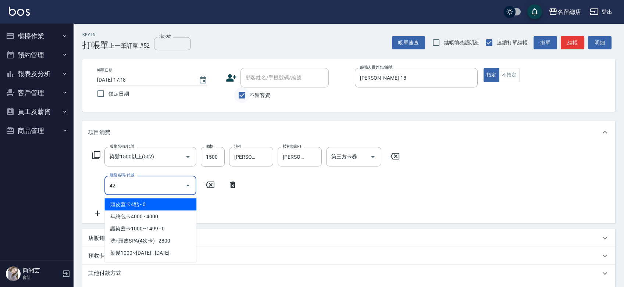
type input "420"
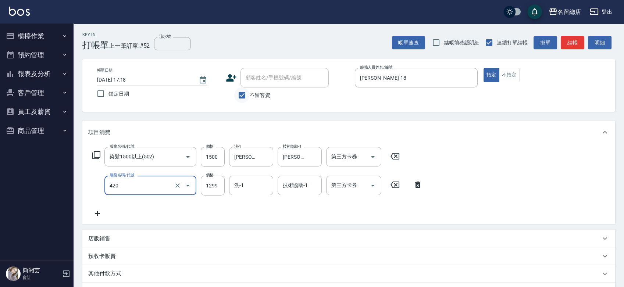
type input "2段自單次1299以下(420)"
type input "1000"
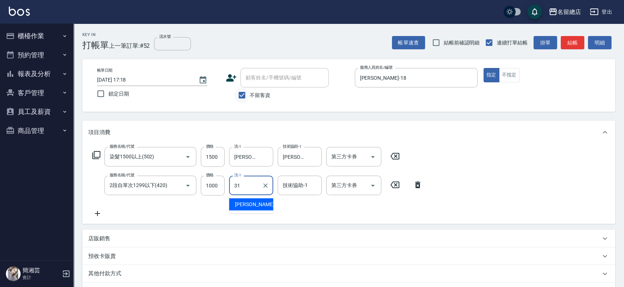
type input "[PERSON_NAME]-31"
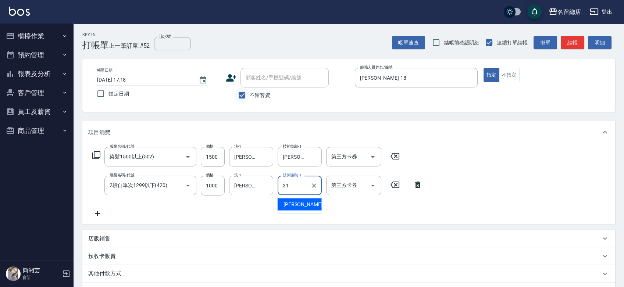
type input "[PERSON_NAME]-31"
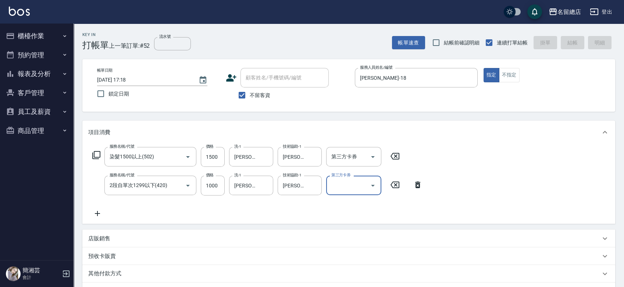
type input "[DATE] 17:19"
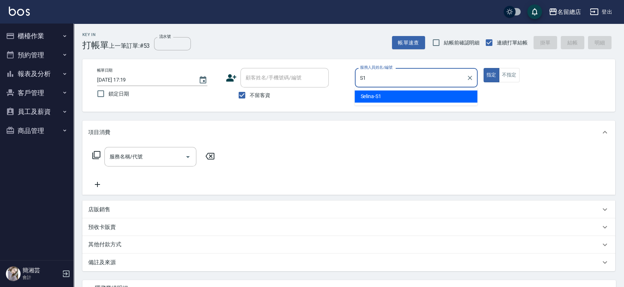
type input "Selina-S1"
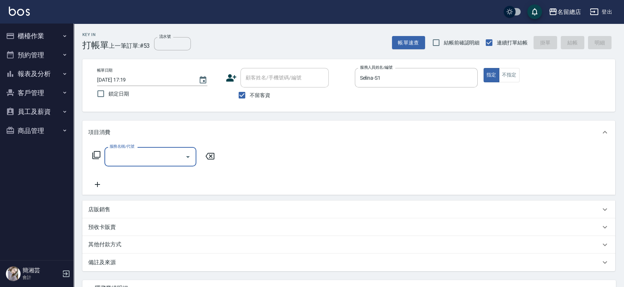
drag, startPoint x: 505, startPoint y: 70, endPoint x: 281, endPoint y: 94, distance: 225.2
click at [505, 70] on button "不指定" at bounding box center [509, 75] width 21 height 14
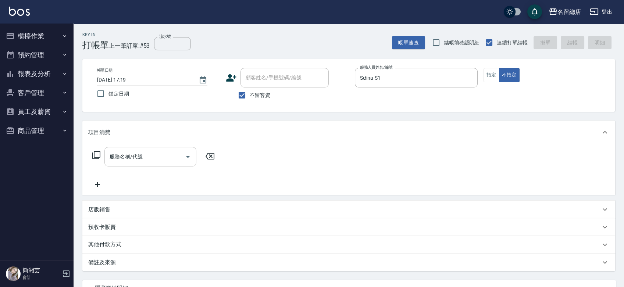
click at [132, 158] on input "服務名稱/代號" at bounding box center [145, 156] width 74 height 13
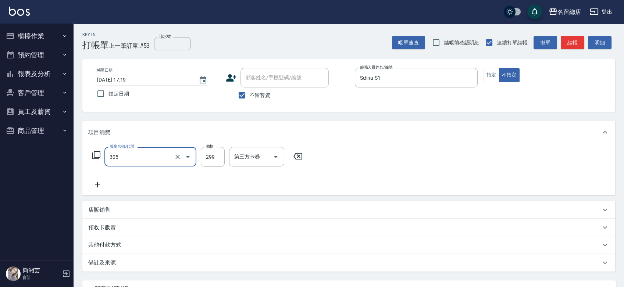
type input "剪髮(305)"
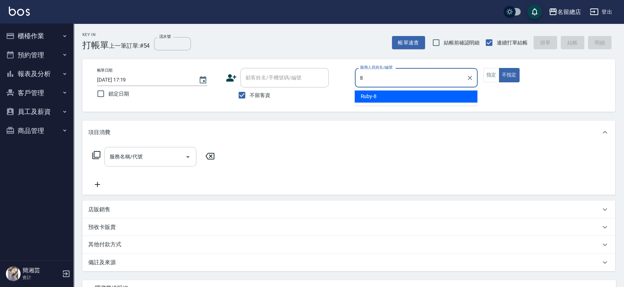
type input "Ruby-8"
type button "false"
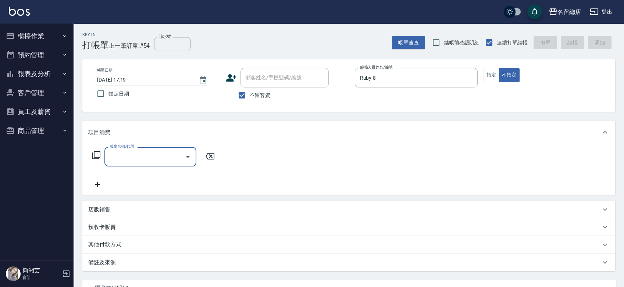
drag, startPoint x: 494, startPoint y: 73, endPoint x: 482, endPoint y: 76, distance: 12.8
click at [494, 73] on button "指定" at bounding box center [491, 75] width 16 height 14
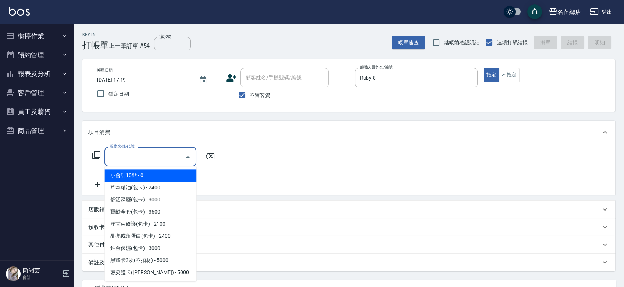
click at [168, 158] on input "服務名稱/代號" at bounding box center [145, 156] width 74 height 13
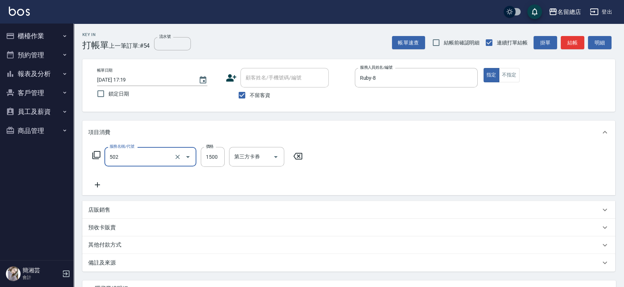
type input "染髮1500以上(502)"
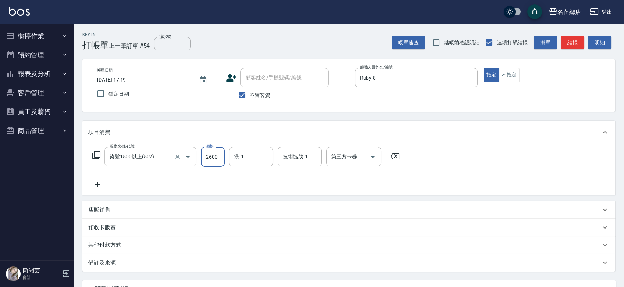
type input "2600"
type input "陳予歆-28"
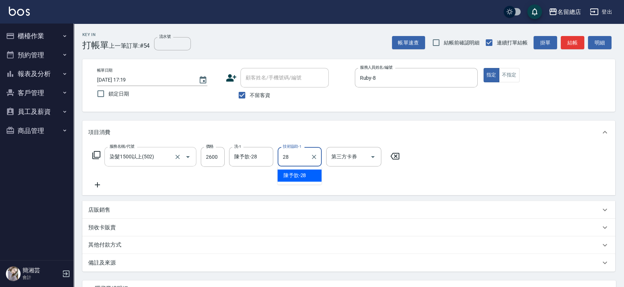
type input "陳予歆-28"
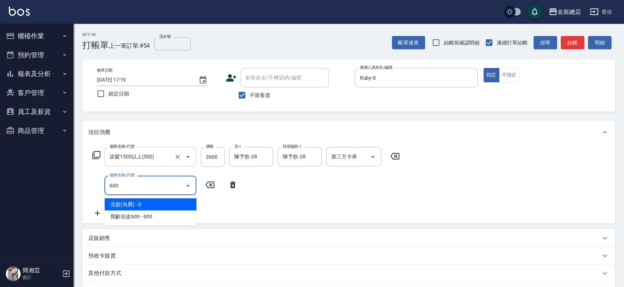
type input "洗髮(免費)(600)"
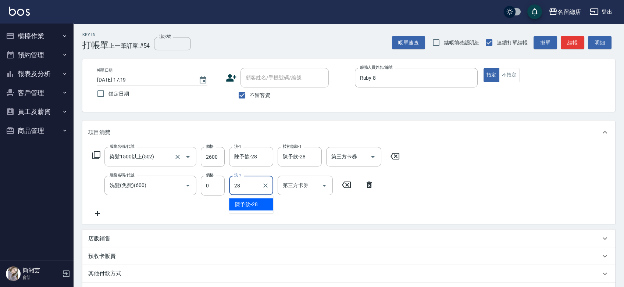
type input "陳予歆-28"
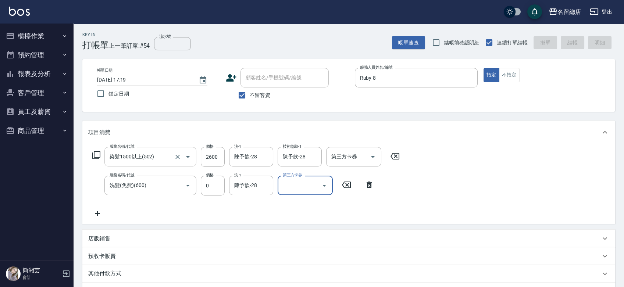
type input "[DATE] 17:20"
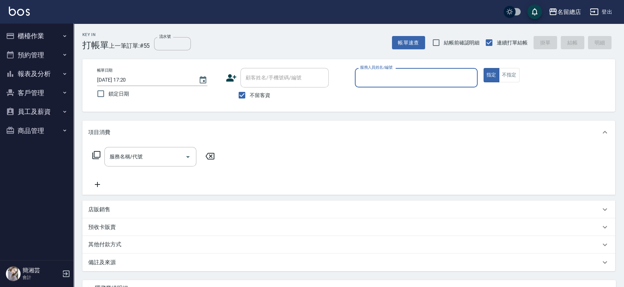
click at [58, 81] on button "報表及分析" at bounding box center [37, 73] width 68 height 19
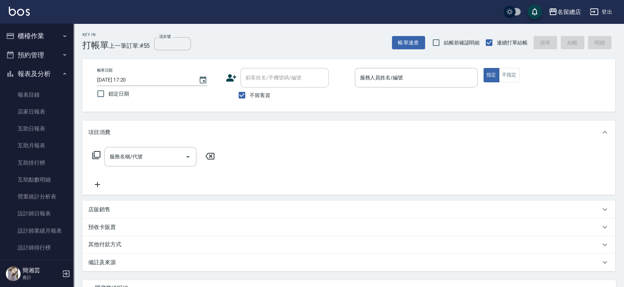
click at [43, 77] on button "報表及分析" at bounding box center [37, 73] width 68 height 19
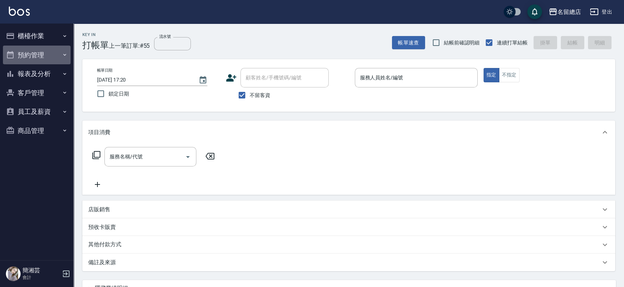
click at [40, 60] on button "預約管理" at bounding box center [37, 55] width 68 height 19
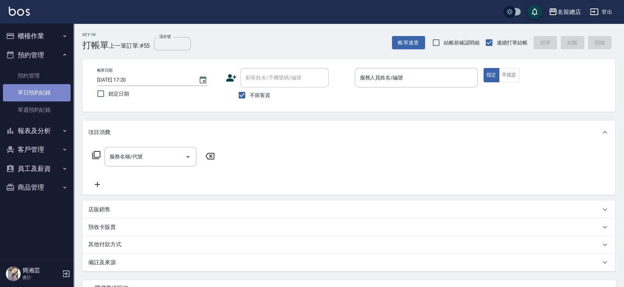
click at [38, 94] on link "單日預約紀錄" at bounding box center [37, 92] width 68 height 17
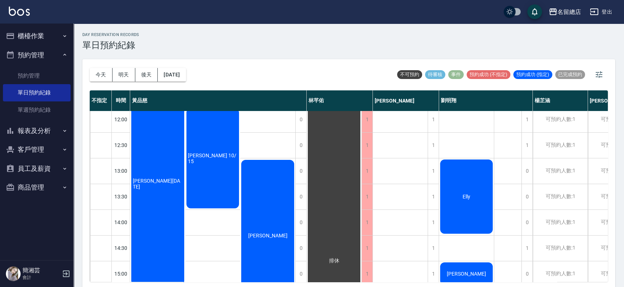
scroll to position [122, 0]
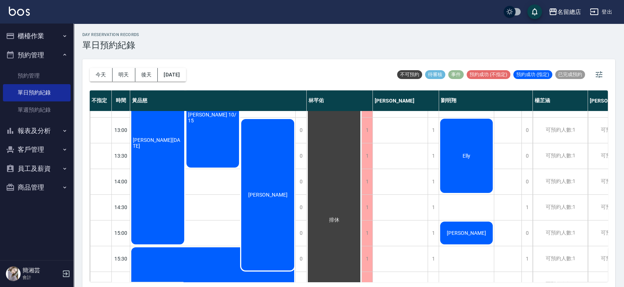
click at [268, 187] on div "[PERSON_NAME]" at bounding box center [267, 195] width 55 height 154
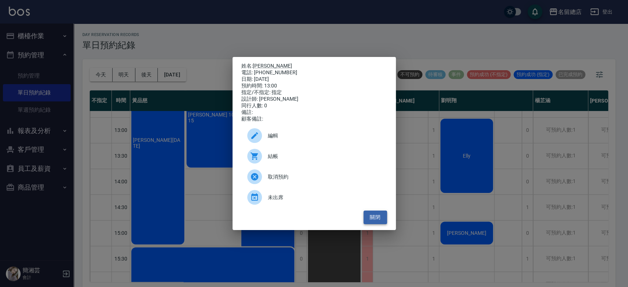
click at [381, 222] on button "關閉" at bounding box center [375, 218] width 24 height 14
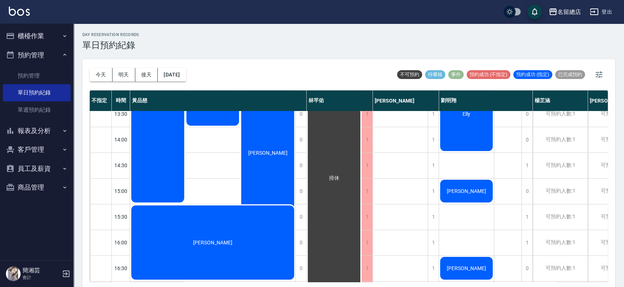
scroll to position [204, 0]
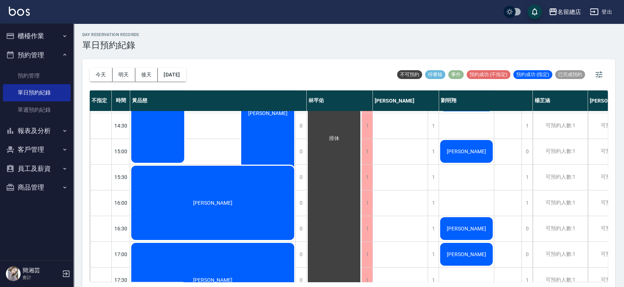
click at [206, 203] on span "[PERSON_NAME]" at bounding box center [213, 203] width 42 height 6
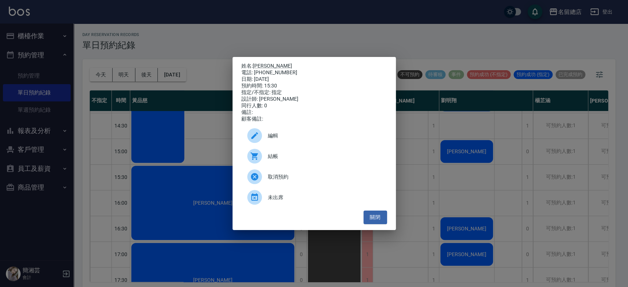
click at [19, 42] on div "姓名: [PERSON_NAME] 電話: [PHONE_NUMBER] 日期: [DATE] 預約時間: 15:30 指定/不指定: 指定 設計師: [PE…" at bounding box center [314, 143] width 628 height 287
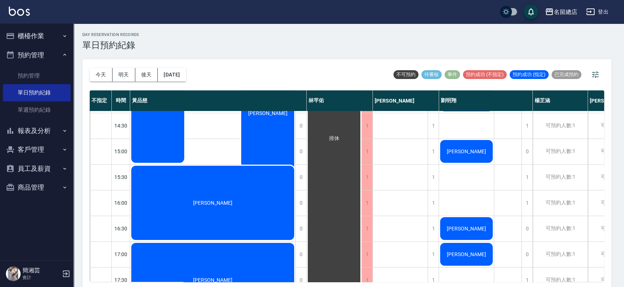
click at [18, 36] on button "櫃檯作業" at bounding box center [37, 35] width 68 height 19
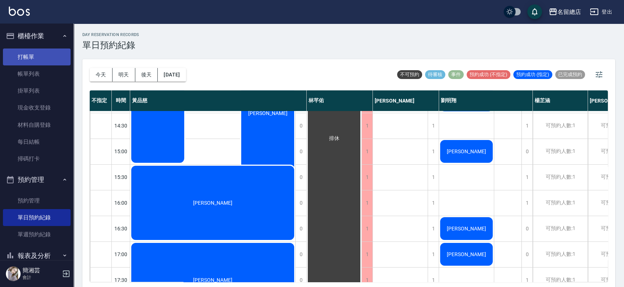
click at [36, 61] on link "打帳單" at bounding box center [37, 57] width 68 height 17
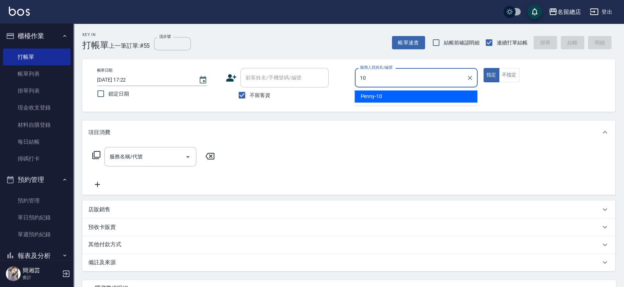
type input "Penny-10"
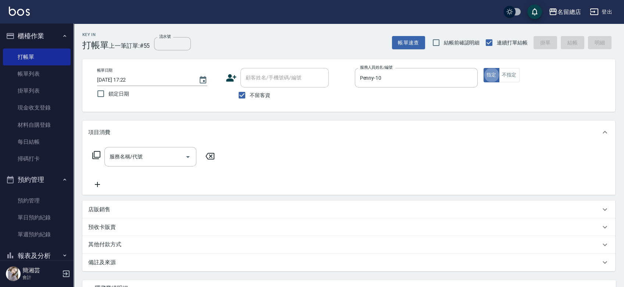
type button "true"
drag, startPoint x: 238, startPoint y: 93, endPoint x: 263, endPoint y: 79, distance: 28.3
click at [238, 93] on input "不留客資" at bounding box center [241, 94] width 15 height 15
checkbox input "false"
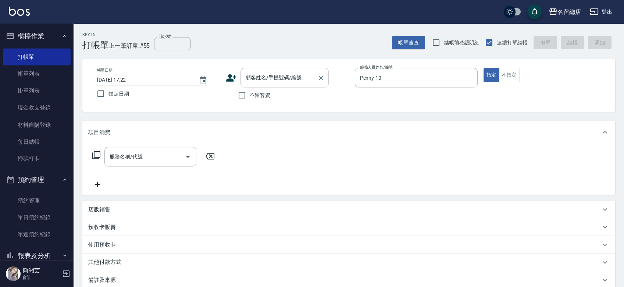
click at [268, 77] on input "顧客姓名/手機號碼/編號" at bounding box center [279, 77] width 71 height 13
type input "[PERSON_NAME]/0958851089/null"
click at [483, 68] on button "指定" at bounding box center [491, 75] width 16 height 14
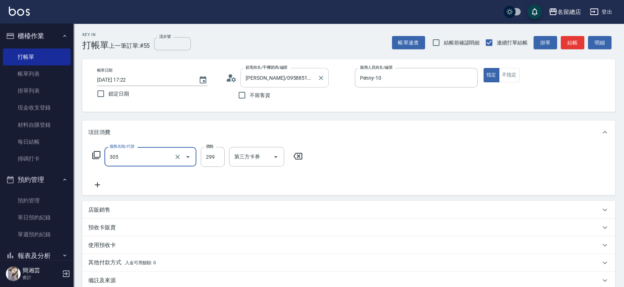
type input "剪髮(305)"
type input "500"
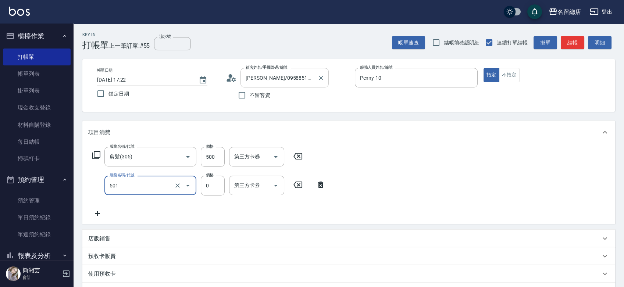
type input "2段蓋卡1300以上(501)"
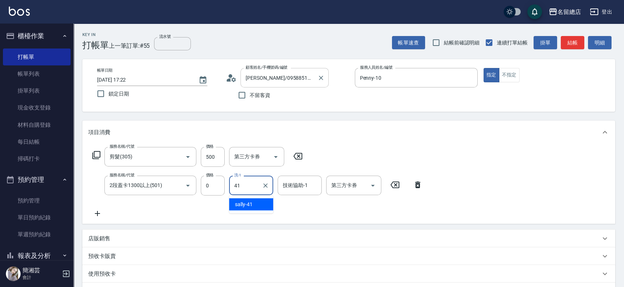
type input "[PERSON_NAME]-41"
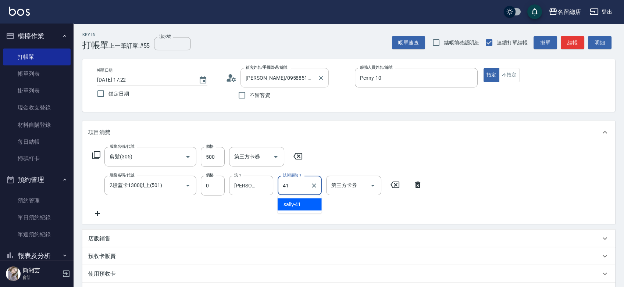
type input "[PERSON_NAME]-41"
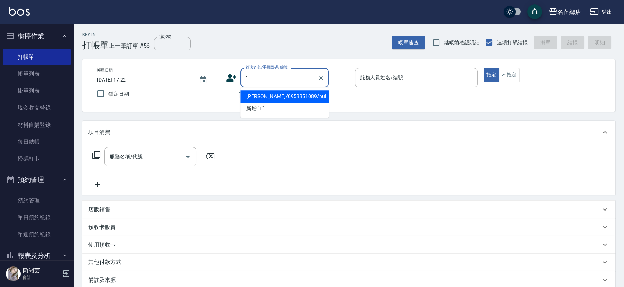
type input "18"
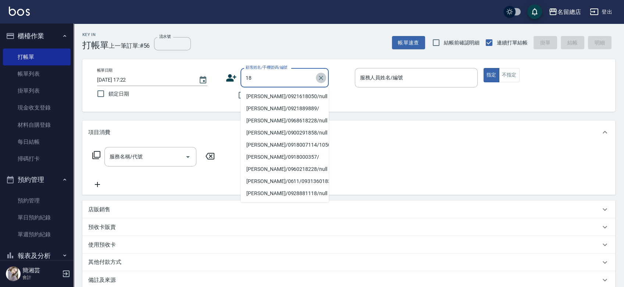
click at [319, 78] on icon "Clear" at bounding box center [320, 77] width 7 height 7
click at [237, 95] on input "不留客資" at bounding box center [241, 94] width 15 height 15
checkbox input "true"
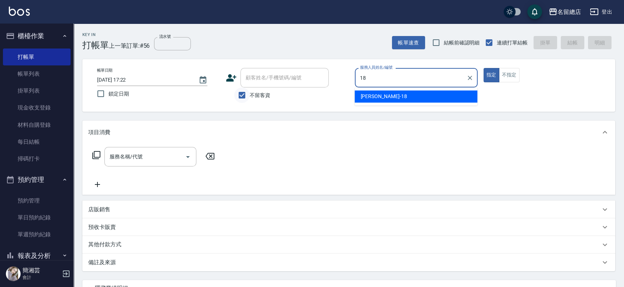
type input "[PERSON_NAME]-18"
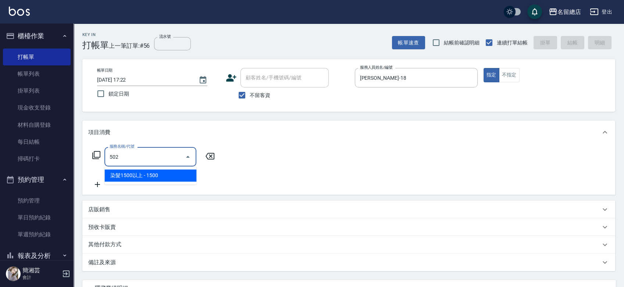
type input "染髮1500以上(502)"
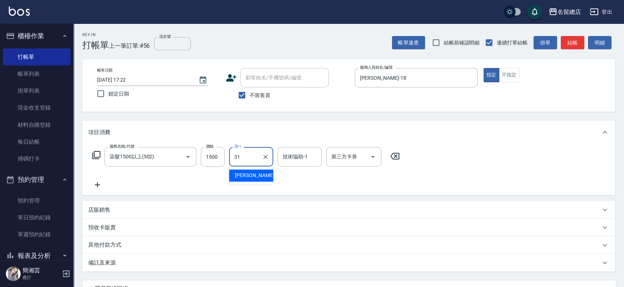
type input "[PERSON_NAME]-31"
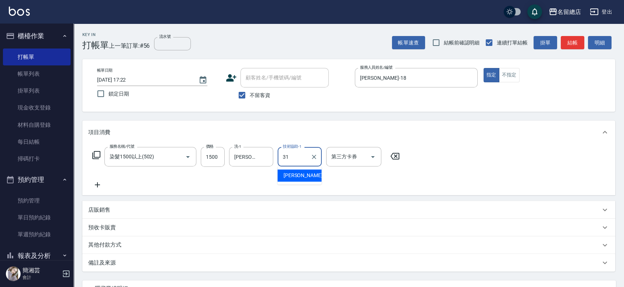
type input "[PERSON_NAME]-31"
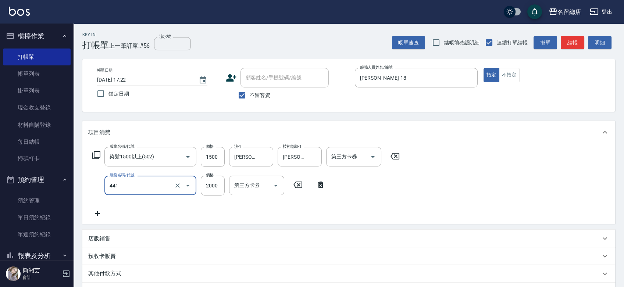
type input "2段自單次1300以上(441)"
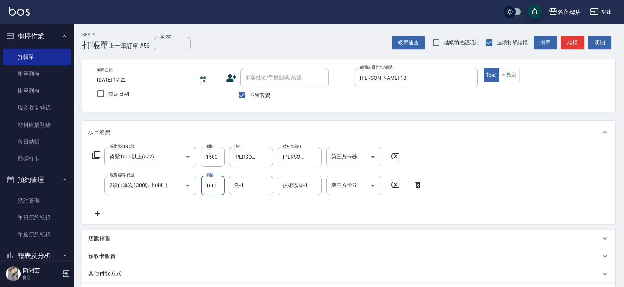
type input "1600"
type input "[PERSON_NAME]-31"
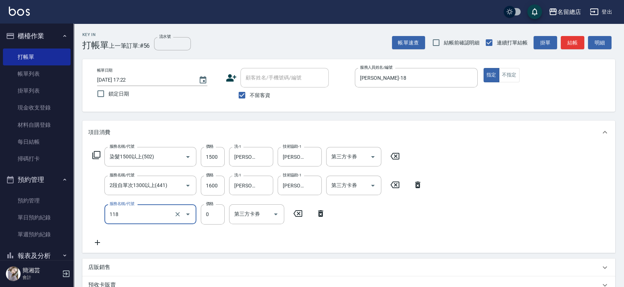
type input "頭皮蓋卡4點(118)"
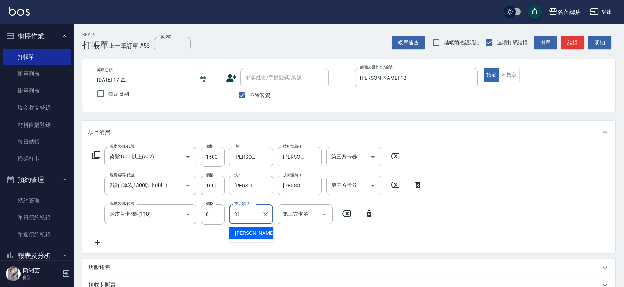
type input "[PERSON_NAME]-31"
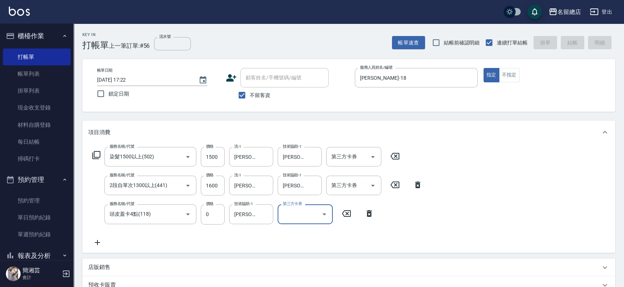
type input "[DATE] 17:25"
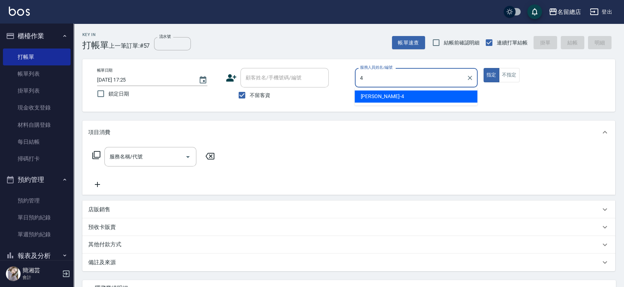
type input "[PERSON_NAME]-4"
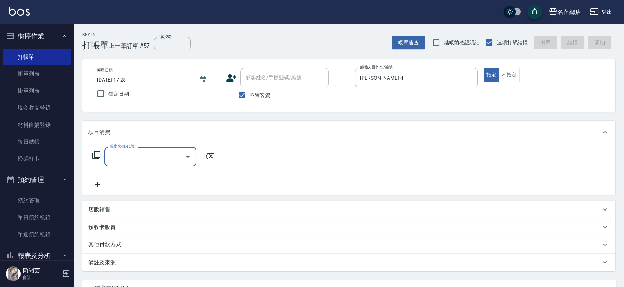
type input "5"
type input "洗髮(免費)(600)"
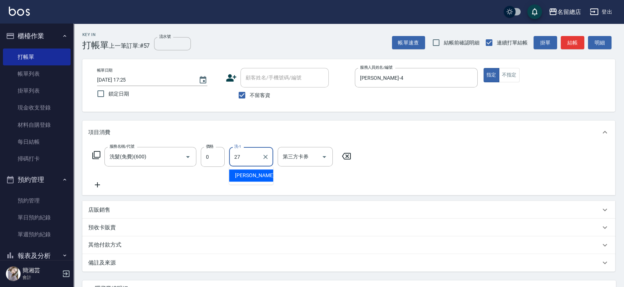
type input "[PERSON_NAME]-27"
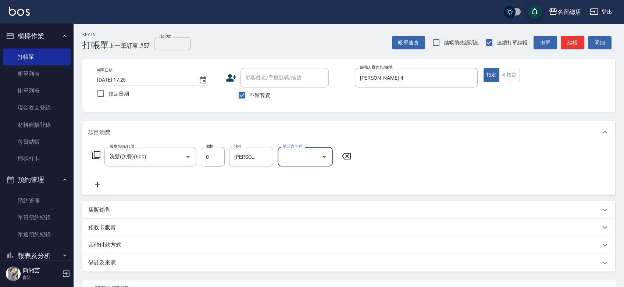
click at [244, 97] on input "不留客資" at bounding box center [241, 94] width 15 height 15
checkbox input "false"
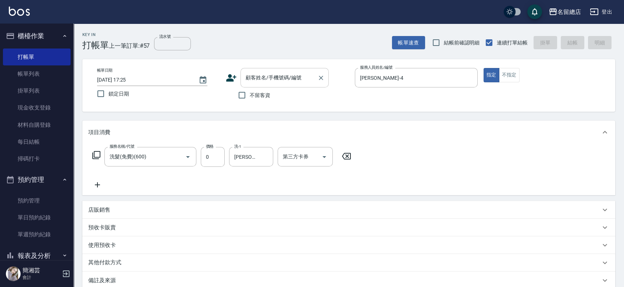
click at [266, 81] on input "顧客姓名/手機號碼/編號" at bounding box center [279, 77] width 71 height 13
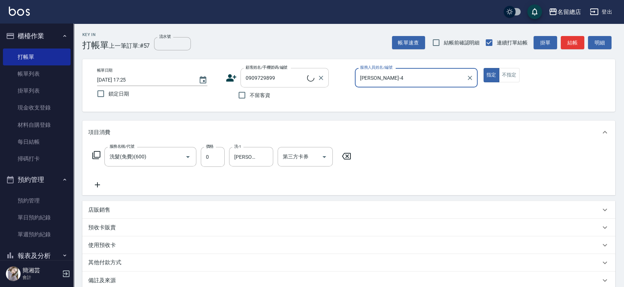
click at [483, 68] on button "指定" at bounding box center [491, 75] width 16 height 14
type input "[PERSON_NAME]/0909729899/"
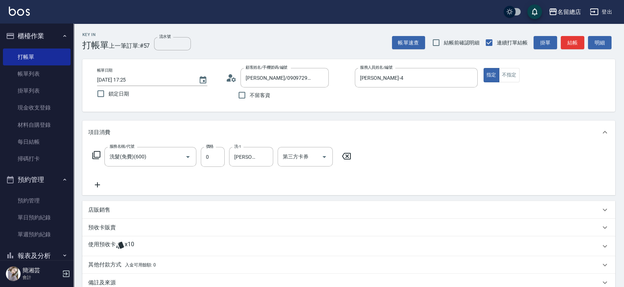
click at [129, 240] on div "使用預收卡 x10" at bounding box center [348, 246] width 533 height 20
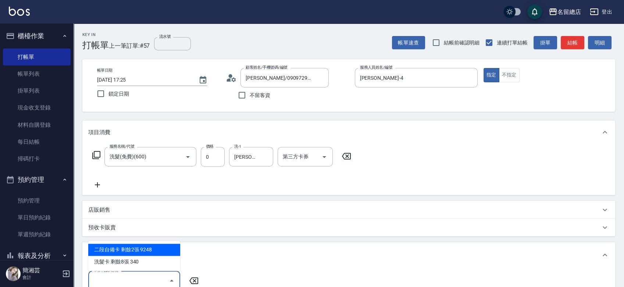
click at [138, 282] on input "卡券代號/名稱" at bounding box center [129, 280] width 74 height 13
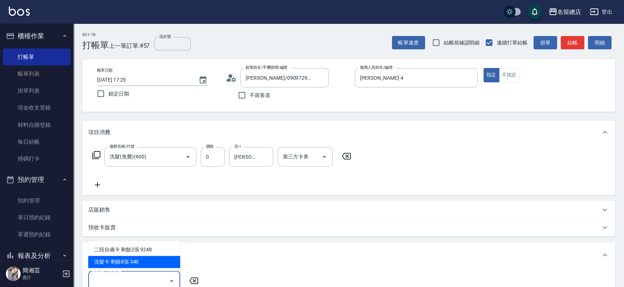
click at [138, 261] on div "洗髮卡 剩餘8張 340" at bounding box center [134, 262] width 92 height 12
type input "洗髮卡 340"
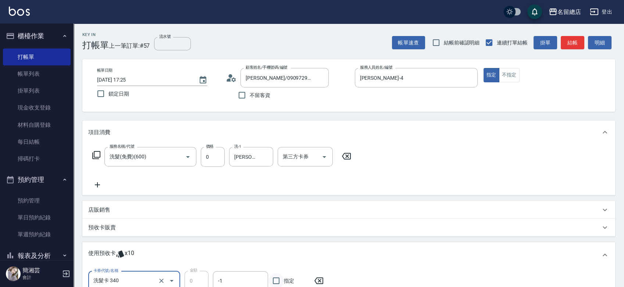
click at [278, 281] on input "指定" at bounding box center [275, 280] width 15 height 15
checkbox input "true"
type input "[DATE] 17:26"
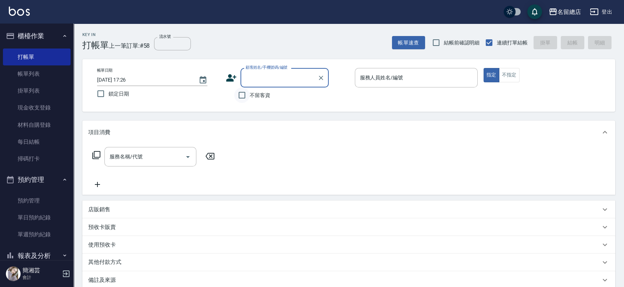
click at [242, 93] on input "不留客資" at bounding box center [241, 94] width 15 height 15
checkbox input "true"
type input "[PERSON_NAME]/0909729899/"
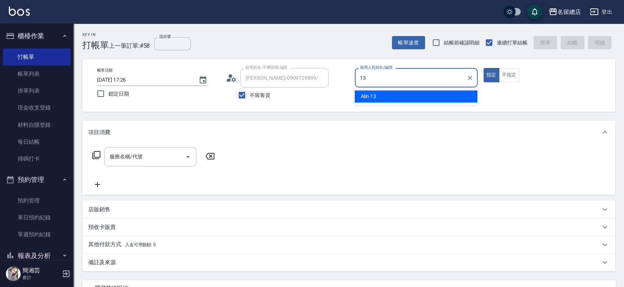
type input "Alin-13"
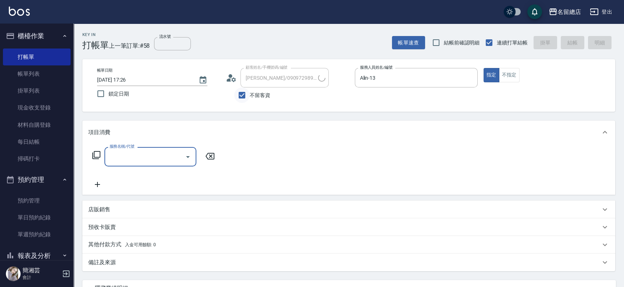
type input "[PERSON_NAME]/0921889889/"
click at [243, 94] on input "不留客資" at bounding box center [241, 94] width 15 height 15
checkbox input "false"
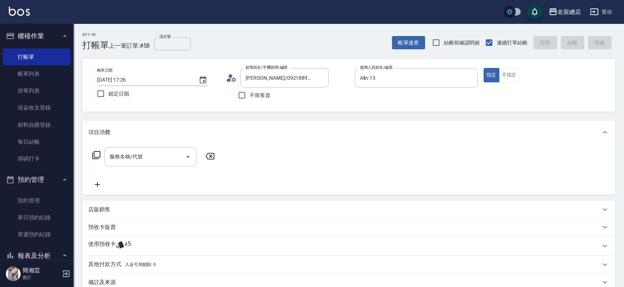
drag, startPoint x: 321, startPoint y: 76, endPoint x: 261, endPoint y: 90, distance: 61.9
click at [322, 76] on icon "Clear" at bounding box center [320, 77] width 7 height 7
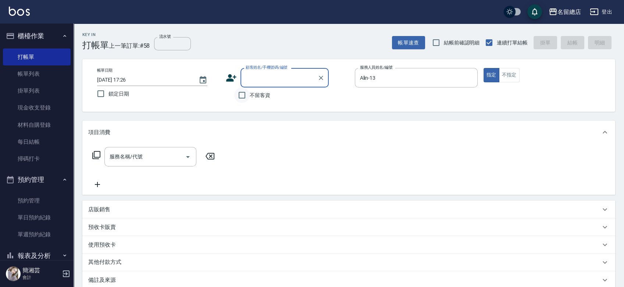
click at [242, 93] on input "不留客資" at bounding box center [241, 94] width 15 height 15
checkbox input "true"
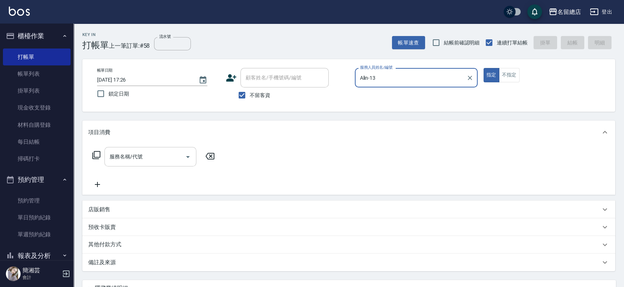
click at [164, 150] on div "服務名稱/代號" at bounding box center [150, 156] width 92 height 19
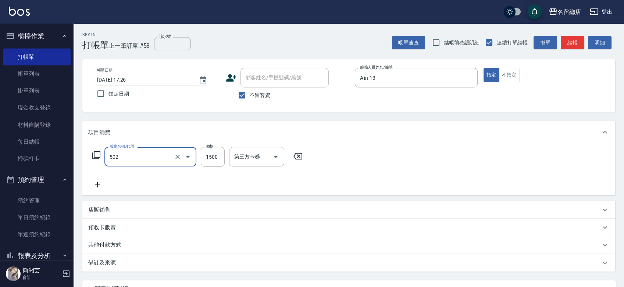
type input "染髮1500以上(502)"
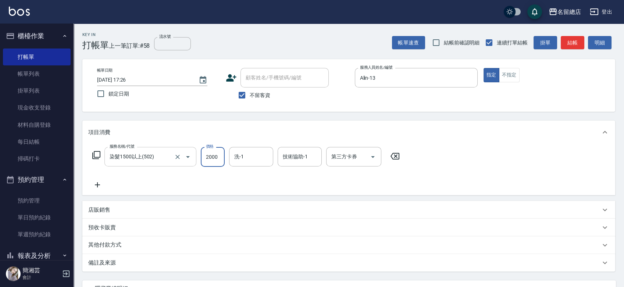
type input "2000"
type input "[PERSON_NAME]-47"
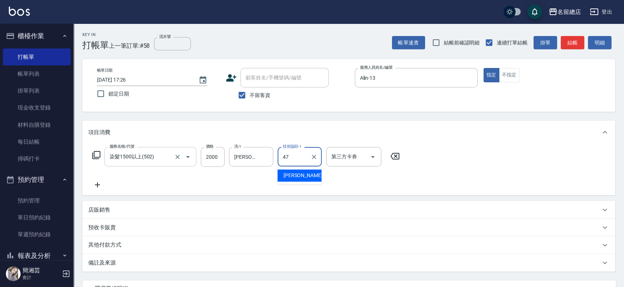
type input "[PERSON_NAME]-47"
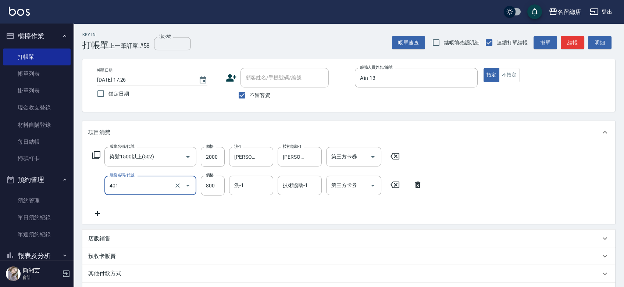
type input "自備護髮(401)"
type input "1820"
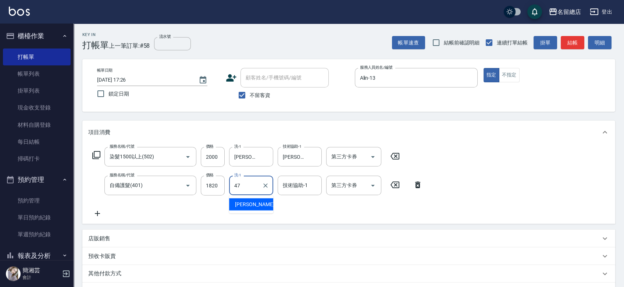
type input "[PERSON_NAME]-47"
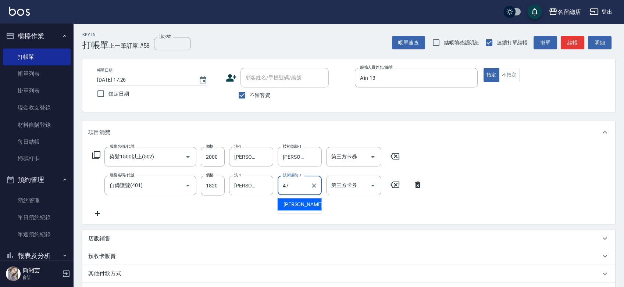
type input "[PERSON_NAME]-47"
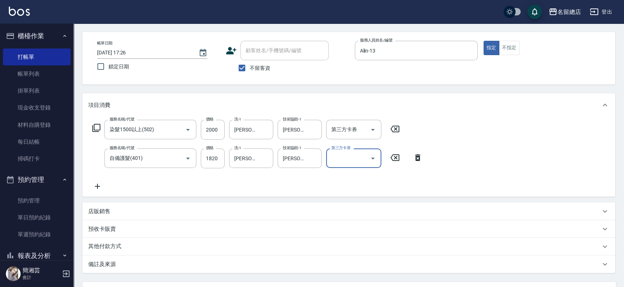
scroll to position [82, 0]
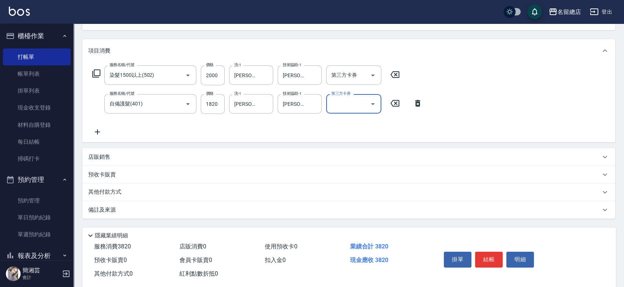
click at [170, 188] on div "其他付款方式" at bounding box center [344, 192] width 512 height 8
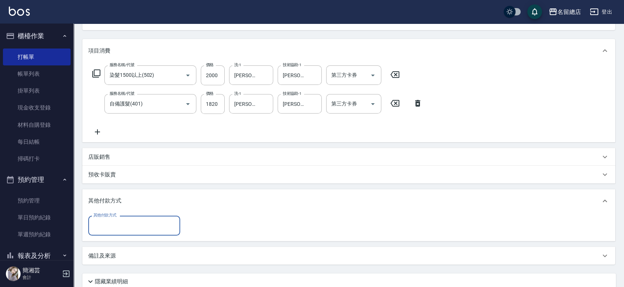
scroll to position [0, 0]
drag, startPoint x: 150, startPoint y: 221, endPoint x: 147, endPoint y: 224, distance: 4.2
click at [148, 224] on input "其他付款方式" at bounding box center [134, 225] width 85 height 13
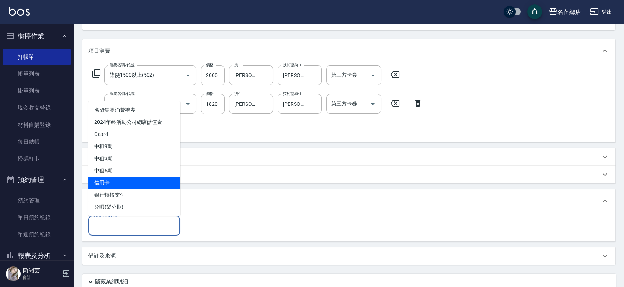
click at [141, 184] on span "信用卡" at bounding box center [134, 183] width 92 height 12
type input "信用卡"
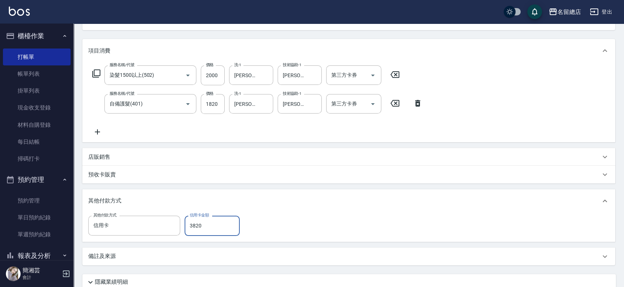
type input "3820"
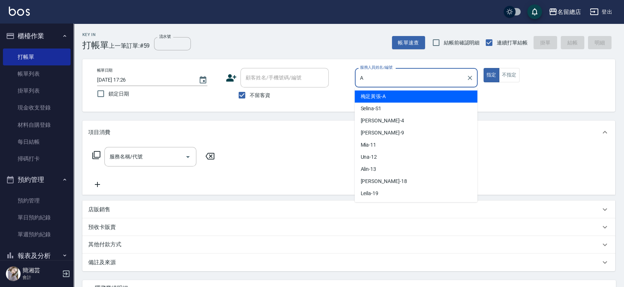
type input "梅足黃張-A"
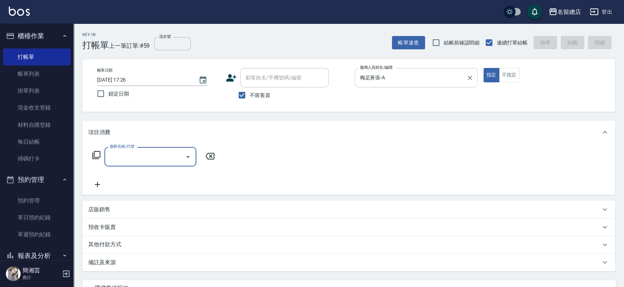
click at [466, 80] on icon "Clear" at bounding box center [469, 77] width 7 height 7
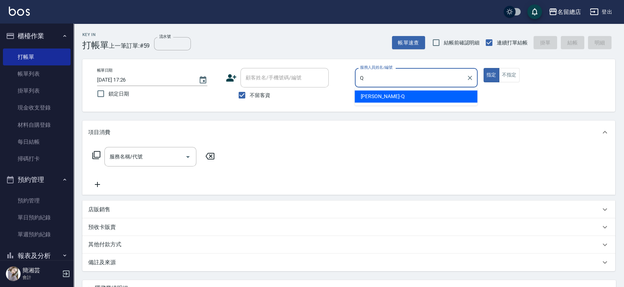
type input "[PERSON_NAME]"
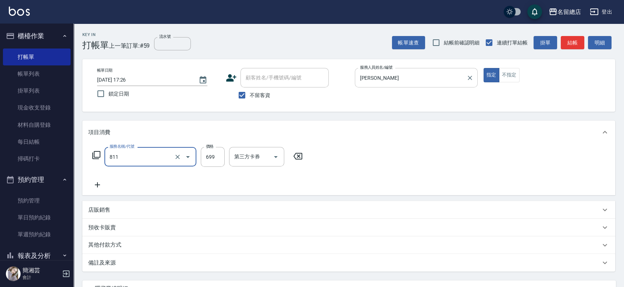
type input "洗+剪(811)"
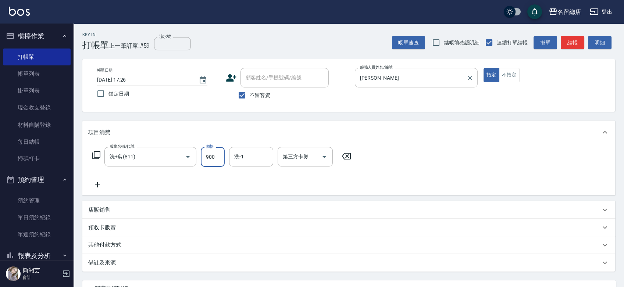
type input "900"
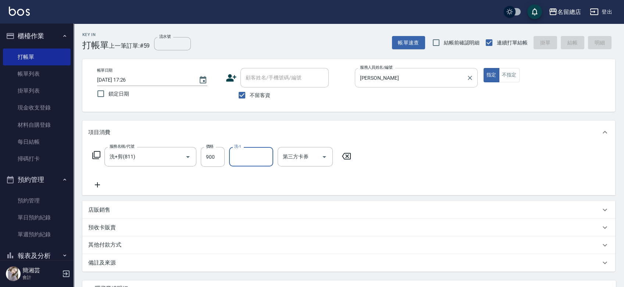
type input "[DATE] 17:27"
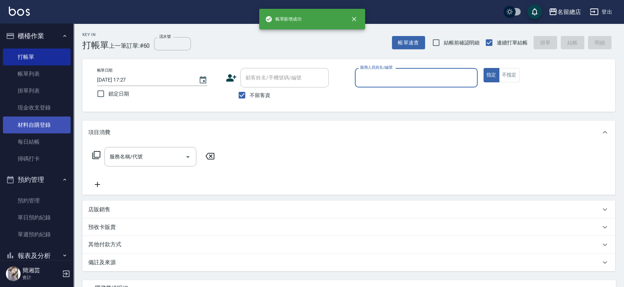
click at [36, 126] on link "材料自購登錄" at bounding box center [37, 125] width 68 height 17
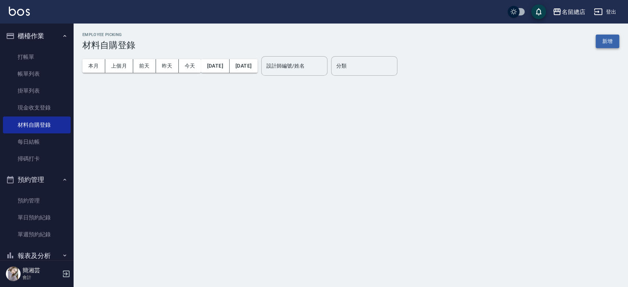
click at [608, 43] on button "新增" at bounding box center [607, 42] width 24 height 14
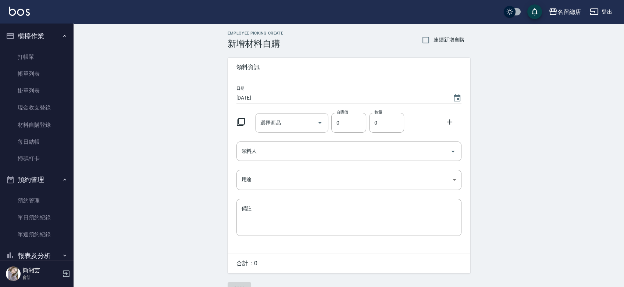
click at [289, 122] on input "選擇商品" at bounding box center [286, 123] width 56 height 13
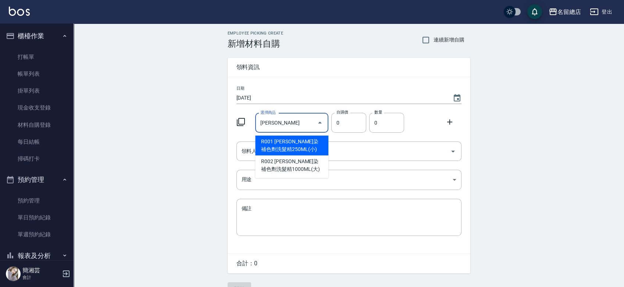
click at [287, 147] on li "R001 [PERSON_NAME]染補色劑洗髮精250ML(小)" at bounding box center [291, 146] width 73 height 20
type input "[PERSON_NAME]塔彩染補色劑洗髮精250ML(小)"
type input "300"
type input "1"
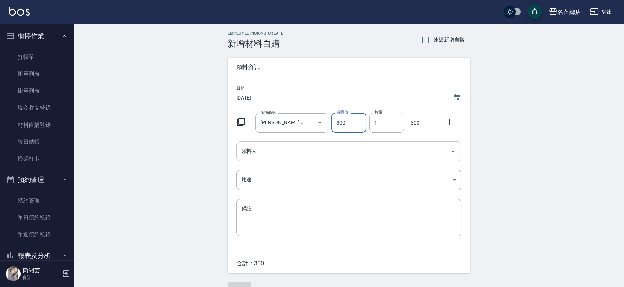
click at [285, 150] on input "領料人" at bounding box center [343, 151] width 207 height 13
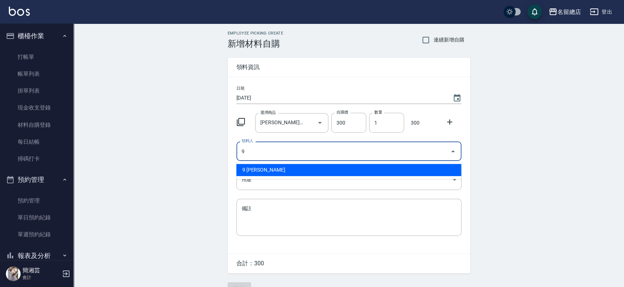
type input "9 [PERSON_NAME]"
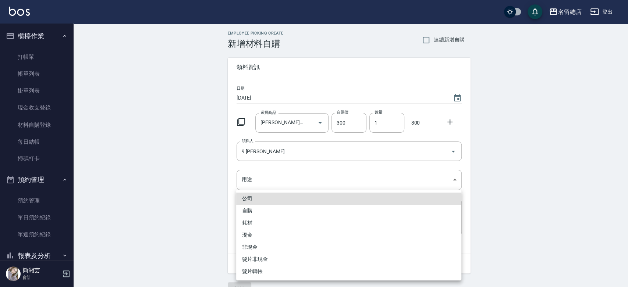
click at [246, 208] on li "自購" at bounding box center [348, 211] width 225 height 12
type input "自購"
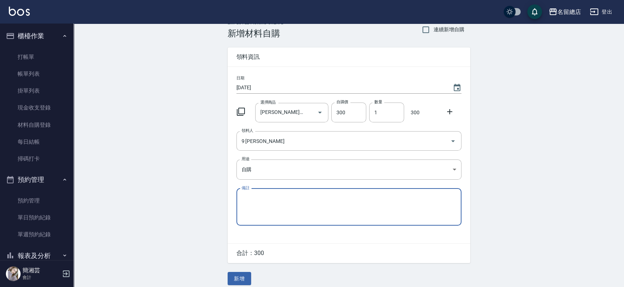
scroll to position [16, 0]
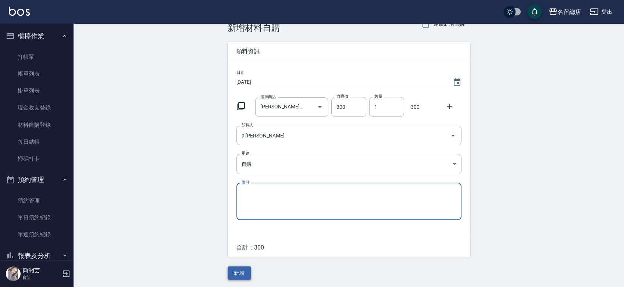
click at [242, 276] on button "新增" at bounding box center [240, 274] width 24 height 14
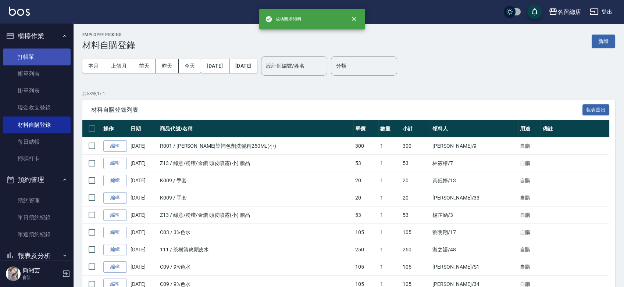
click at [40, 57] on link "打帳單" at bounding box center [37, 57] width 68 height 17
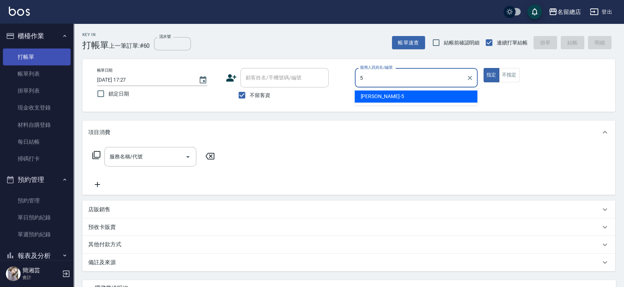
type input "[PERSON_NAME]-5"
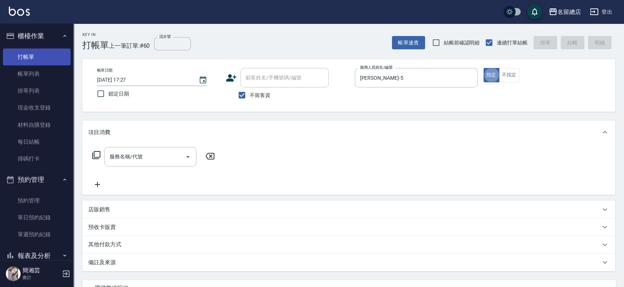
type button "true"
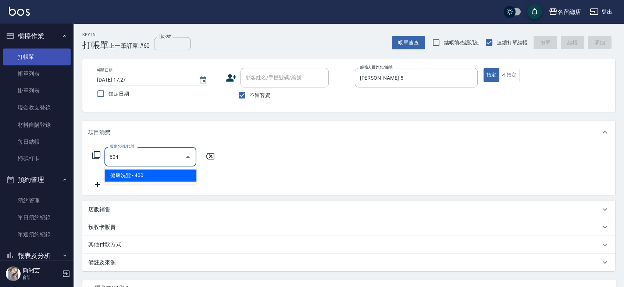
type input "健康洗髮(604)"
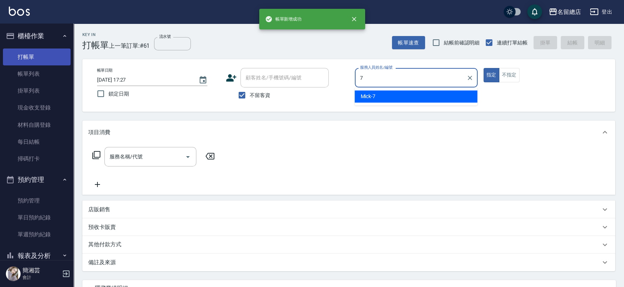
type input "Mick-7"
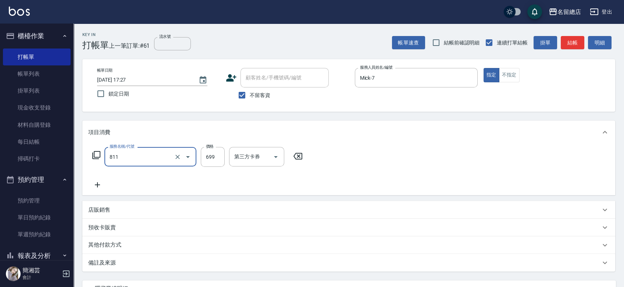
type input "洗+剪(811)"
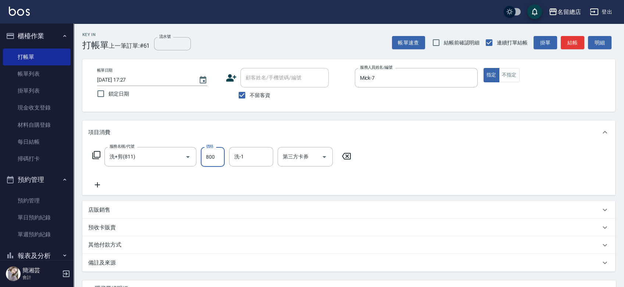
type input "800"
type input "[PERSON_NAME]-34"
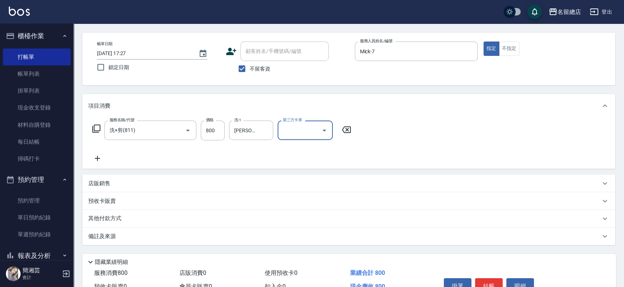
scroll to position [41, 0]
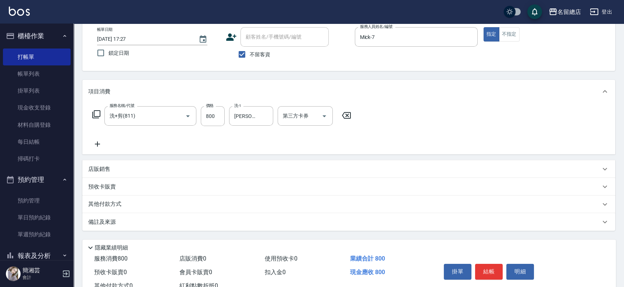
click at [108, 205] on p "其他付款方式" at bounding box center [106, 204] width 37 height 8
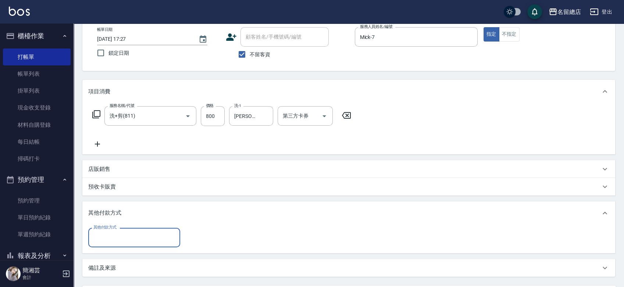
scroll to position [0, 0]
click at [133, 242] on input "其他付款方式" at bounding box center [134, 237] width 85 height 13
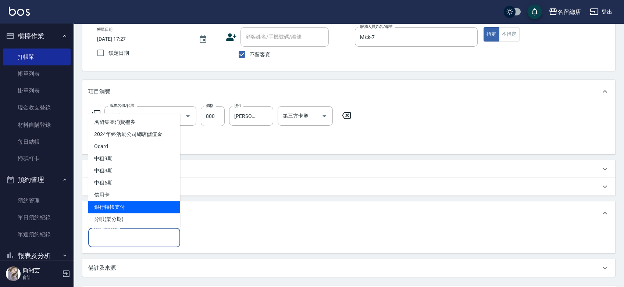
click at [126, 205] on span "銀行轉帳支付" at bounding box center [134, 207] width 92 height 12
type input "銀行轉帳支付"
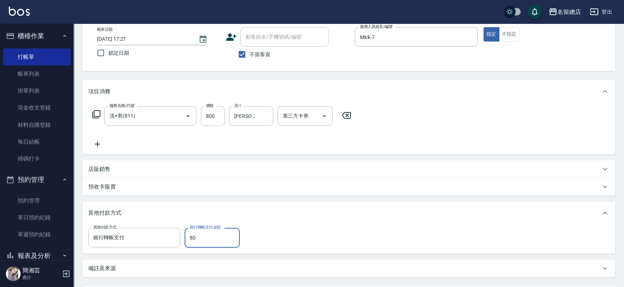
type input "800"
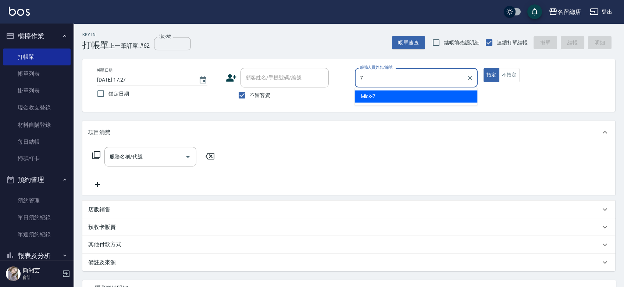
type input "Mick-7"
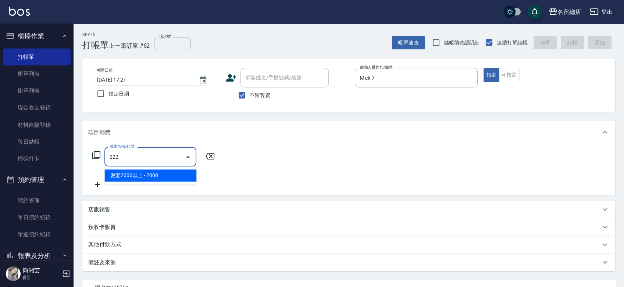
type input "燙髮2000以上(222)"
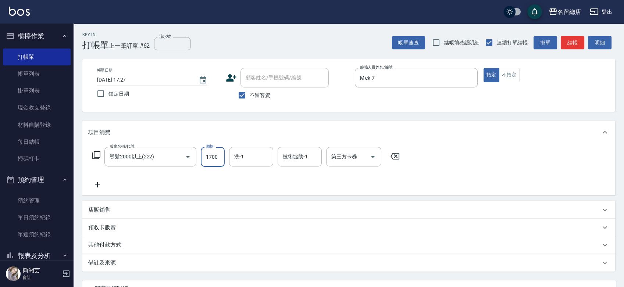
type input "1700"
type input "[PERSON_NAME]-34"
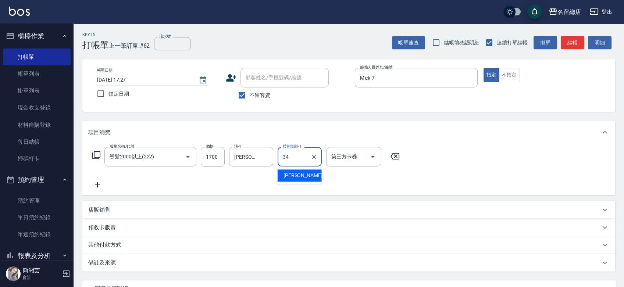
type input "[PERSON_NAME]-34"
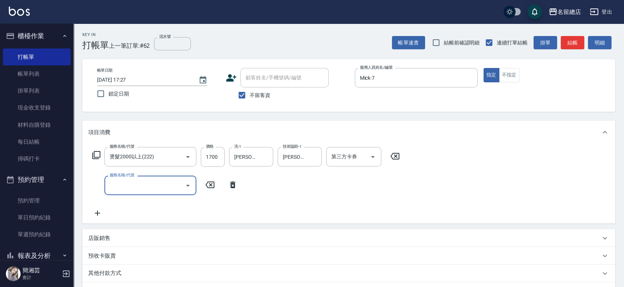
type input "4"
type input "自備頭皮(120)"
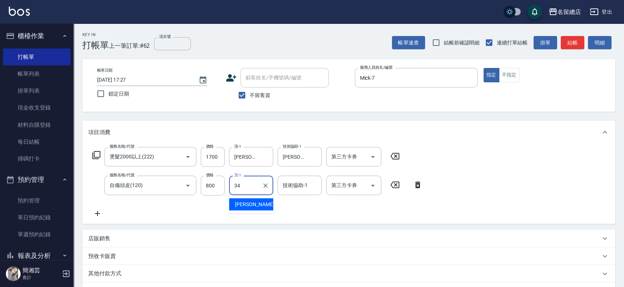
type input "[PERSON_NAME]-34"
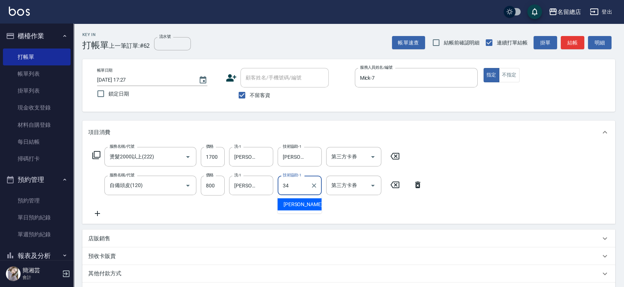
type input "[PERSON_NAME]-34"
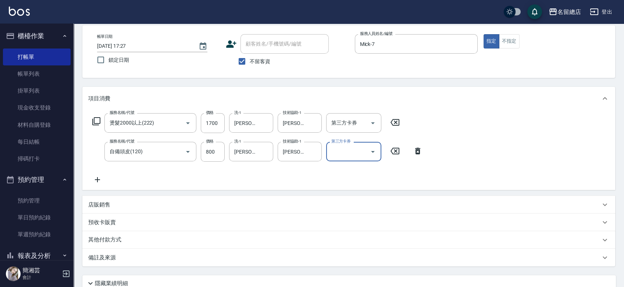
scroll to position [82, 0]
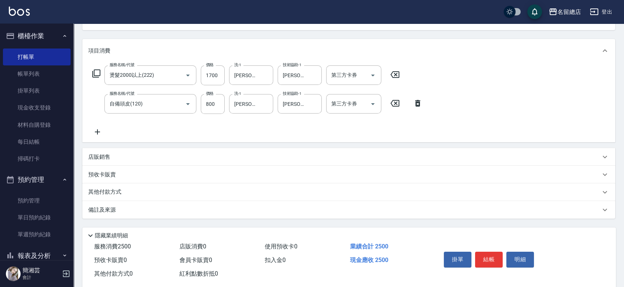
drag, startPoint x: 119, startPoint y: 187, endPoint x: 119, endPoint y: 213, distance: 25.4
click at [119, 188] on div "其他付款方式" at bounding box center [348, 192] width 533 height 18
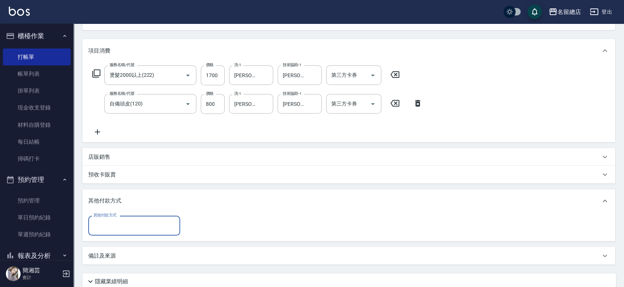
scroll to position [0, 0]
click at [116, 239] on div "其他付款方式 其他付款方式" at bounding box center [348, 227] width 533 height 28
click at [115, 228] on input "其他付款方式" at bounding box center [134, 225] width 85 height 13
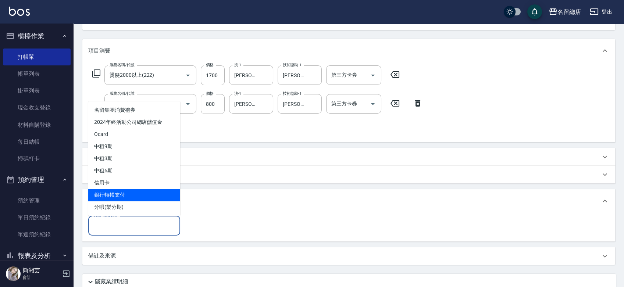
click at [114, 197] on span "銀行轉帳支付" at bounding box center [134, 195] width 92 height 12
type input "銀行轉帳支付"
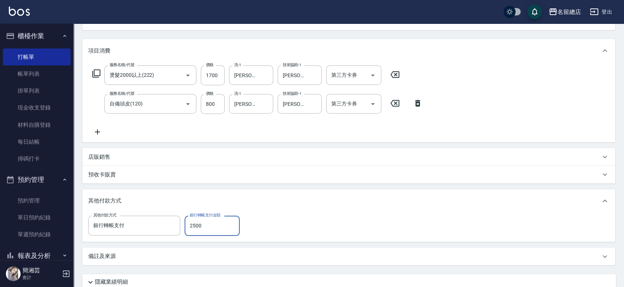
type input "2500"
type input "[DATE] 17:28"
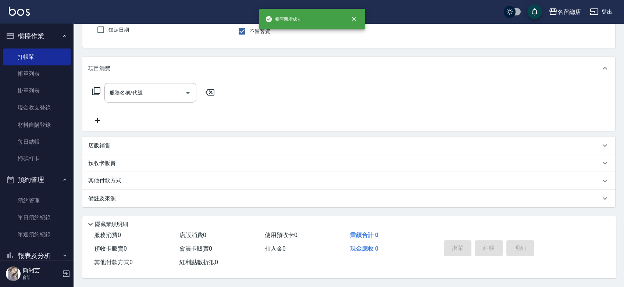
scroll to position [66, 0]
type input "Mick-7"
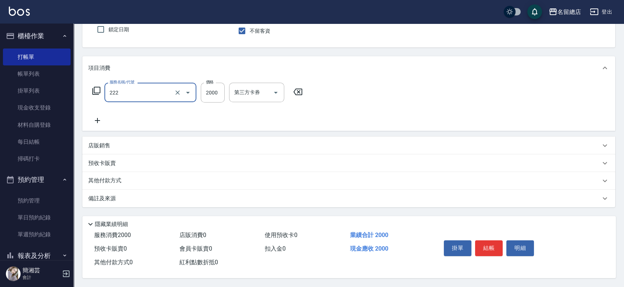
type input "燙髮2000以上(222)"
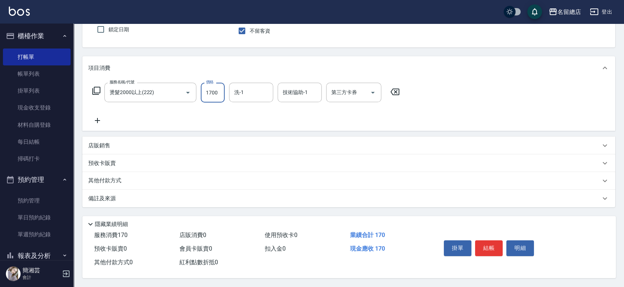
type input "1700"
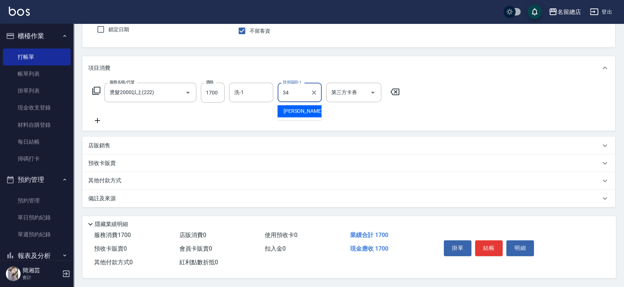
type input "[PERSON_NAME]-34"
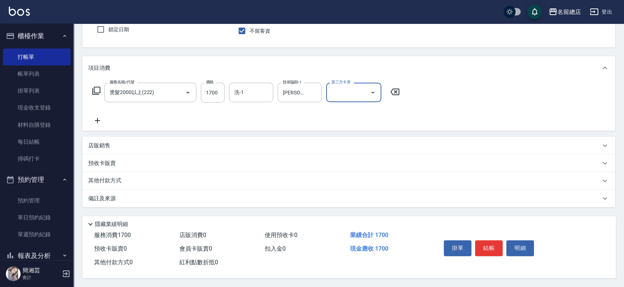
scroll to position [67, 0]
click at [116, 181] on p "其他付款方式" at bounding box center [106, 181] width 37 height 8
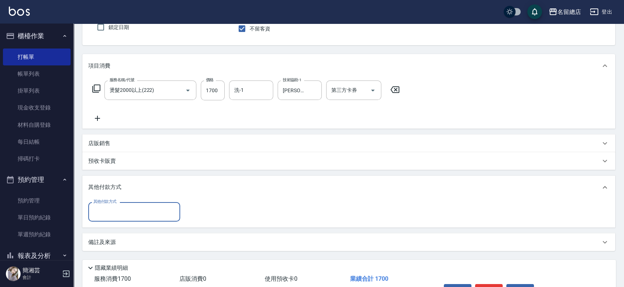
scroll to position [0, 0]
click at [116, 208] on input "其他付款方式" at bounding box center [134, 212] width 85 height 13
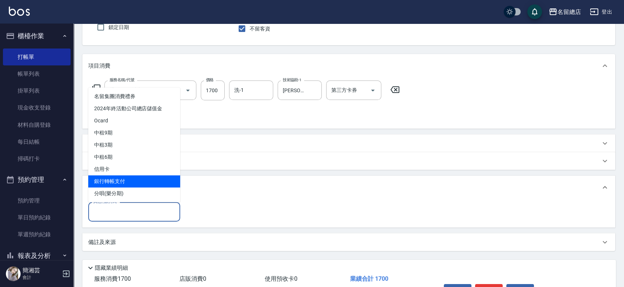
click at [119, 178] on span "銀行轉帳支付" at bounding box center [134, 181] width 92 height 12
type input "銀行轉帳支付"
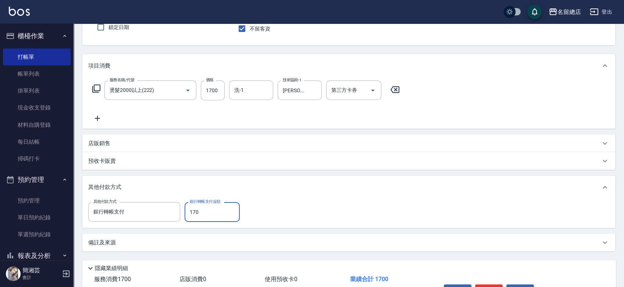
type input "1700"
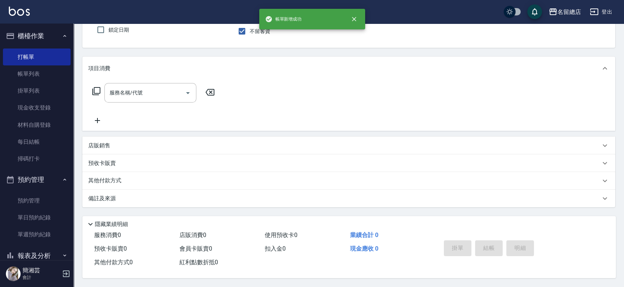
scroll to position [66, 0]
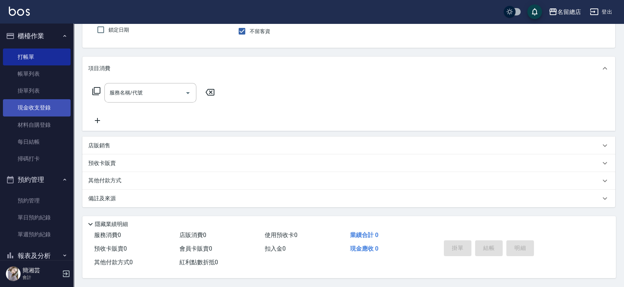
click at [30, 108] on link "現金收支登錄" at bounding box center [37, 107] width 68 height 17
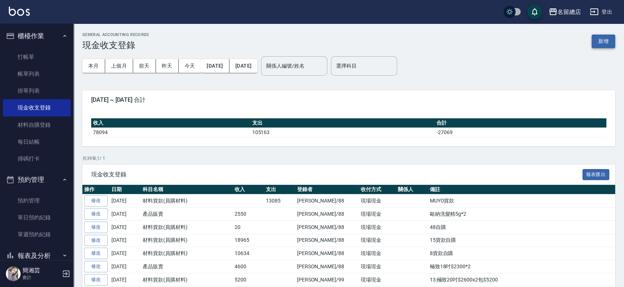
click at [608, 40] on button "新增" at bounding box center [604, 42] width 24 height 14
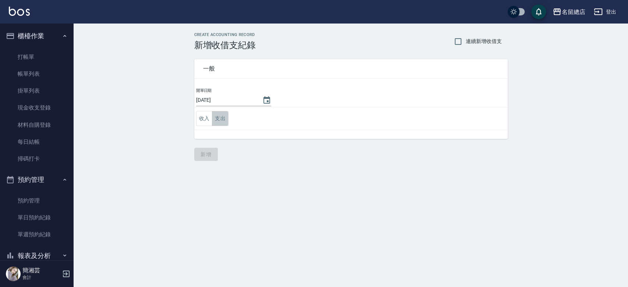
click at [216, 120] on button "支出" at bounding box center [220, 118] width 17 height 15
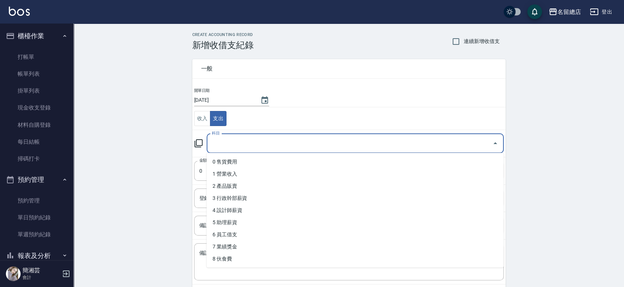
click at [220, 139] on input "科目" at bounding box center [349, 143] width 279 height 13
click at [194, 118] on button "收入" at bounding box center [202, 118] width 17 height 15
click at [235, 139] on input "科目" at bounding box center [349, 143] width 279 height 13
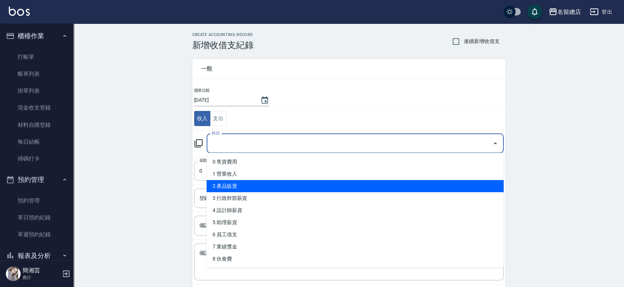
click at [235, 185] on li "2 產品販賣" at bounding box center [355, 186] width 297 height 12
type input "2 產品販賣"
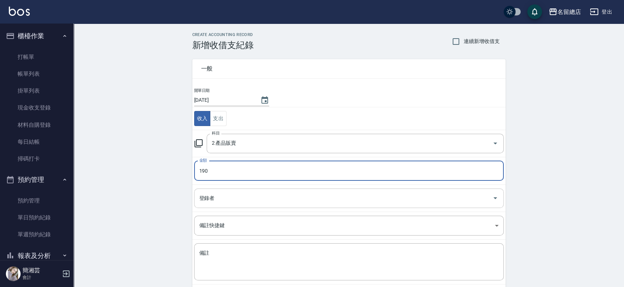
type input "190"
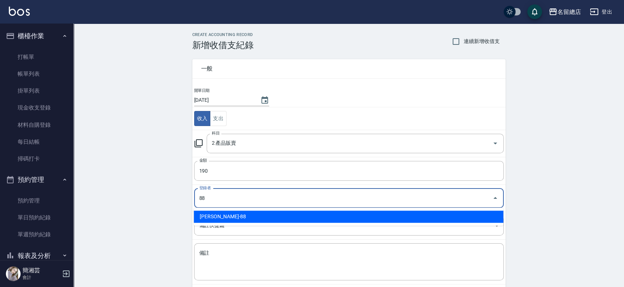
type input "[PERSON_NAME]-88"
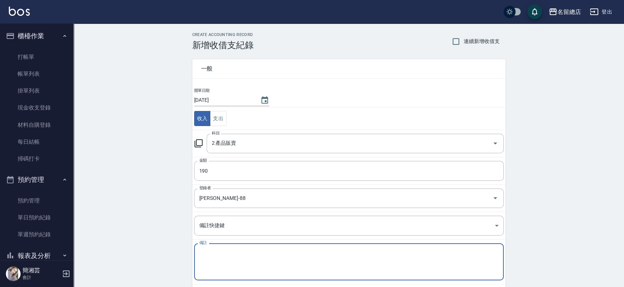
click at [212, 267] on textarea "備註" at bounding box center [348, 262] width 299 height 25
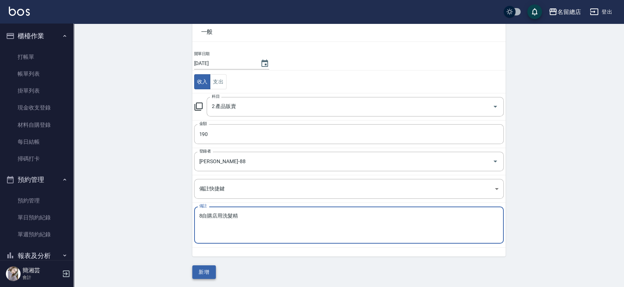
type textarea "自購店用洗髮精用洗髮精"
click at [207, 268] on button "新增" at bounding box center [204, 272] width 24 height 14
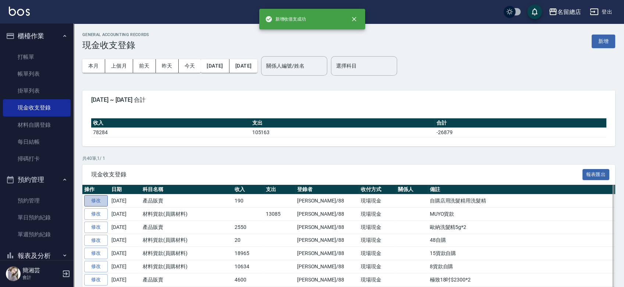
click at [103, 203] on link "修改" at bounding box center [96, 200] width 24 height 11
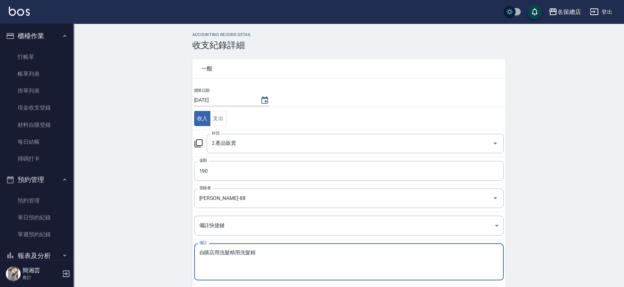
drag, startPoint x: 263, startPoint y: 252, endPoint x: 237, endPoint y: 253, distance: 26.1
click at [237, 253] on textarea "自購店用洗髮精用洗髮精" at bounding box center [348, 262] width 299 height 25
click at [199, 250] on textarea "自購店用洗髮精" at bounding box center [348, 262] width 299 height 25
click at [294, 255] on textarea "8自購店用洗髮精" at bounding box center [348, 262] width 299 height 25
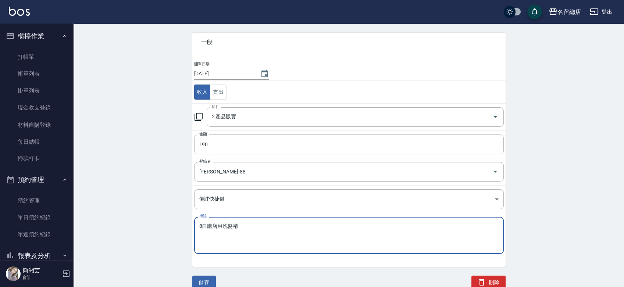
scroll to position [28, 0]
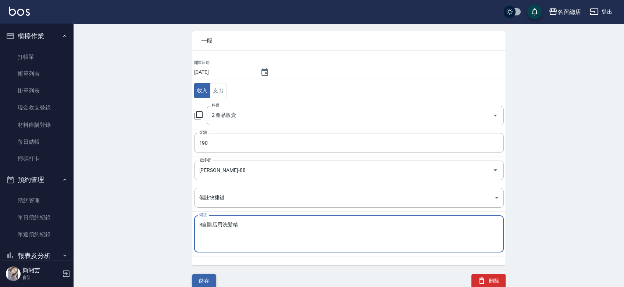
type textarea "8自購店用洗髮精"
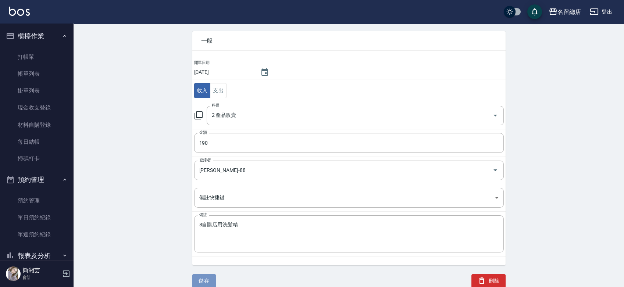
click at [207, 276] on button "儲存" at bounding box center [204, 281] width 24 height 14
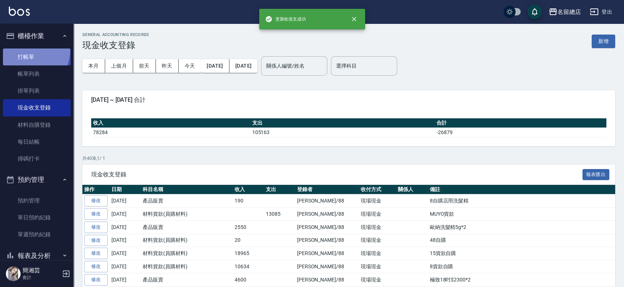
click at [24, 50] on link "打帳單" at bounding box center [37, 57] width 68 height 17
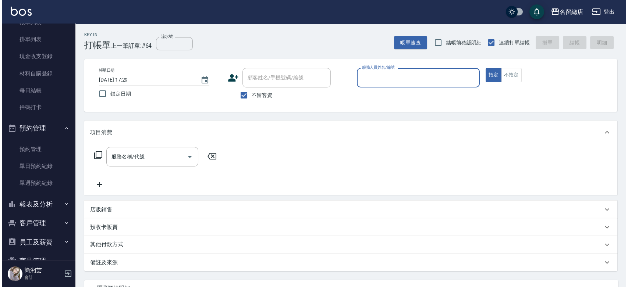
scroll to position [70, 0]
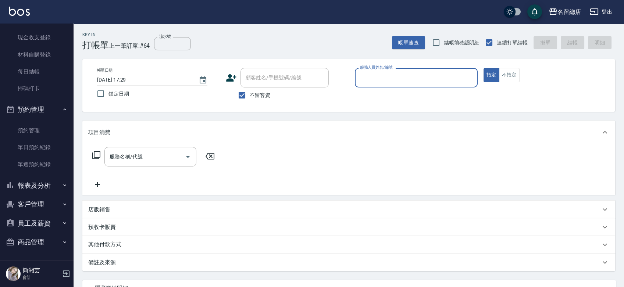
click at [39, 223] on button "員工及薪資" at bounding box center [37, 223] width 68 height 19
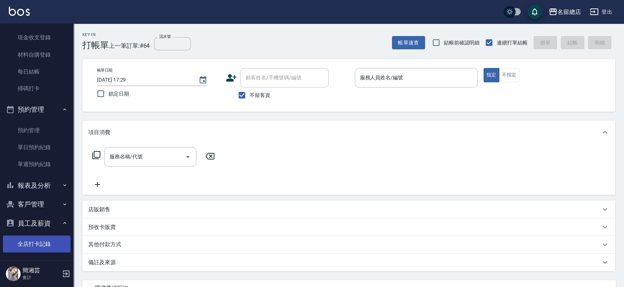
click at [40, 243] on link "全店打卡記錄" at bounding box center [37, 244] width 68 height 17
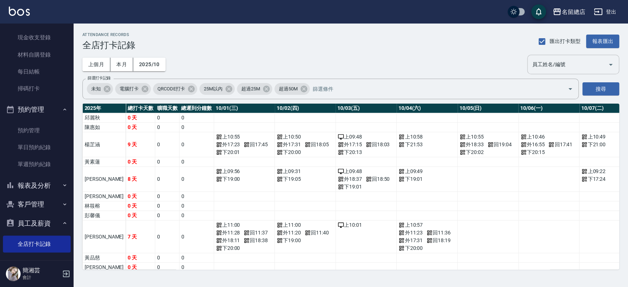
click at [570, 67] on input "員工姓名/編號" at bounding box center [567, 64] width 74 height 13
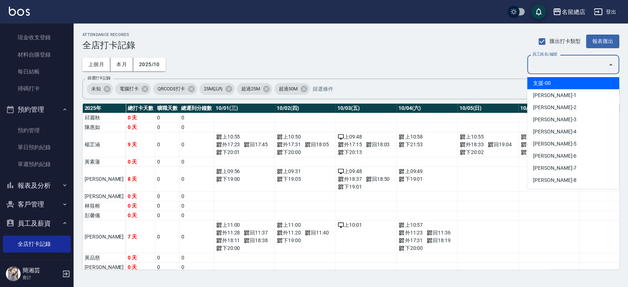
click at [485, 74] on div "上個月 本月 2025/10 員工姓名/編號 員工姓名/編號" at bounding box center [350, 64] width 536 height 19
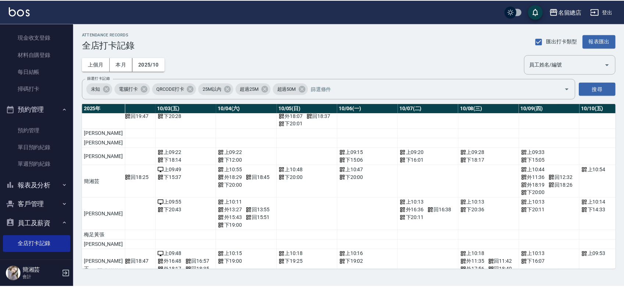
scroll to position [858, 135]
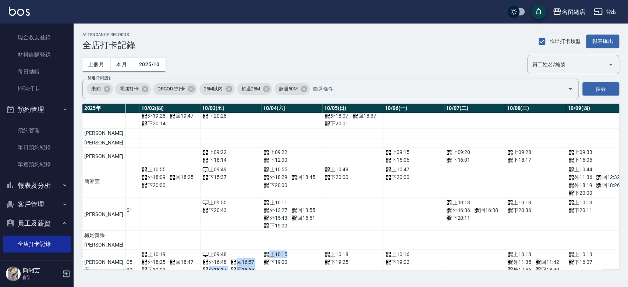
drag, startPoint x: 240, startPoint y: 271, endPoint x: 262, endPoint y: 269, distance: 21.7
click at [262, 269] on div "ATTENDANCE RECORDS 全店打卡記錄 匯出打卡類型 報表匯出 上個月 本月 2025/10 員工姓名/編號 員工姓名/編號 篩選打卡記錄 未知 …" at bounding box center [351, 151] width 554 height 255
click at [36, 185] on button "報表及分析" at bounding box center [37, 185] width 68 height 19
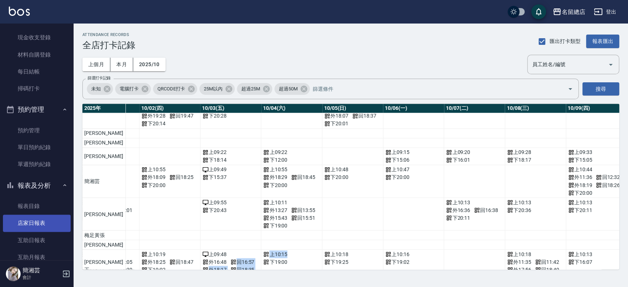
click at [42, 219] on link "店家日報表" at bounding box center [37, 223] width 68 height 17
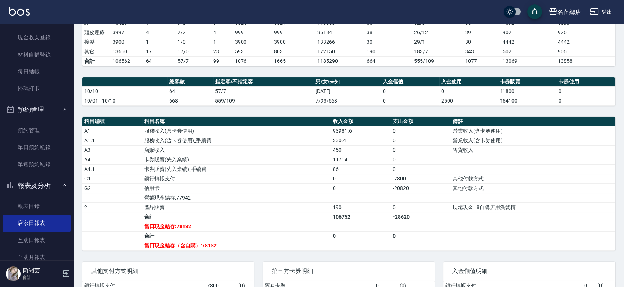
scroll to position [163, 0]
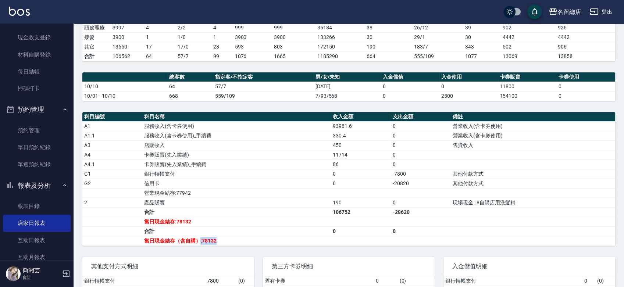
drag, startPoint x: 201, startPoint y: 240, endPoint x: 232, endPoint y: 242, distance: 31.3
click at [228, 238] on td "當日現金結存（含自購）:78132" at bounding box center [236, 241] width 189 height 10
click at [235, 243] on td "當日現金結存（含自購）:78132" at bounding box center [236, 241] width 189 height 10
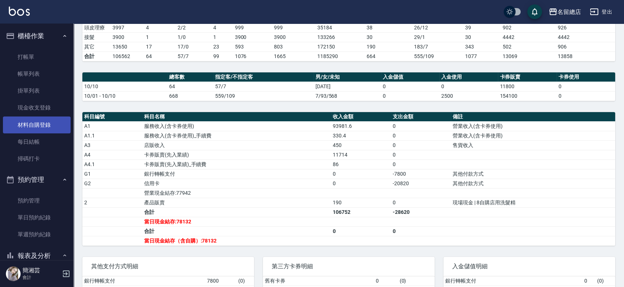
click at [29, 128] on link "材料自購登錄" at bounding box center [37, 125] width 68 height 17
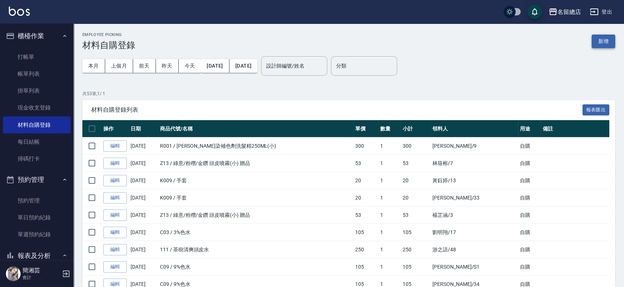
click at [606, 41] on button "新增" at bounding box center [604, 42] width 24 height 14
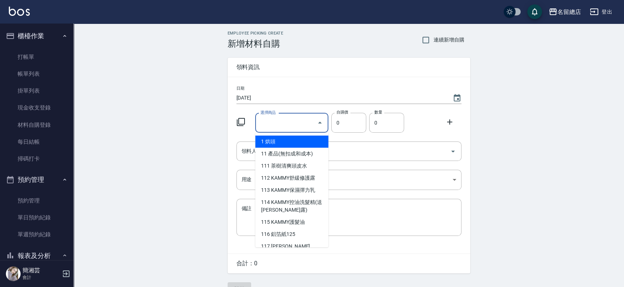
click at [306, 122] on input "選擇商品" at bounding box center [286, 123] width 56 height 13
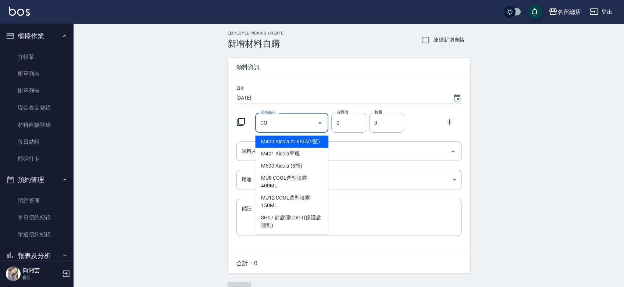
type input "C"
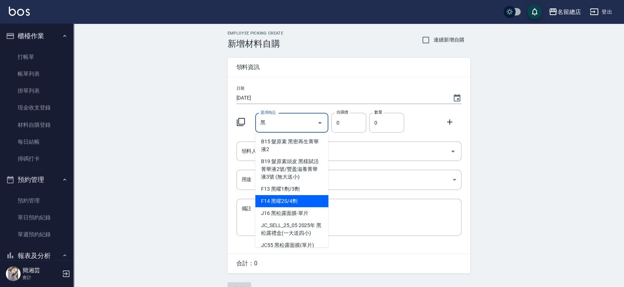
click at [292, 200] on li "F14 黑曜2S/4劑" at bounding box center [291, 201] width 73 height 12
type input "黑曜2S/4劑"
type input "1350"
type input "1"
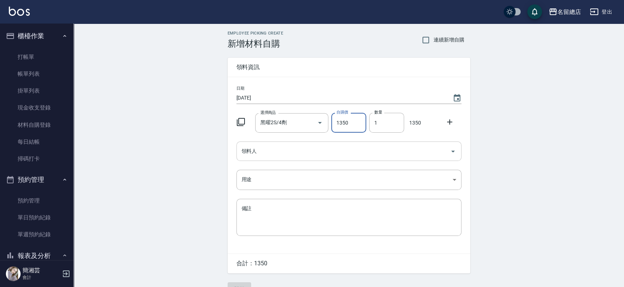
click at [288, 153] on input "領料人" at bounding box center [343, 151] width 207 height 13
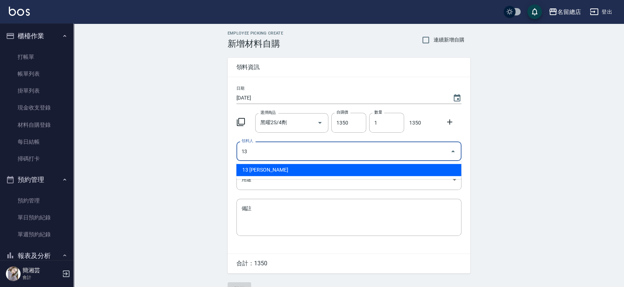
type input "13 [PERSON_NAME]"
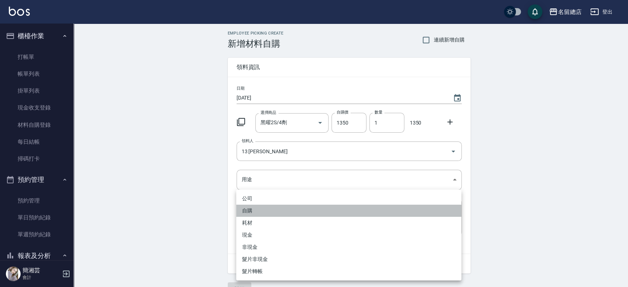
click at [249, 211] on li "自購" at bounding box center [348, 211] width 225 height 12
type input "自購"
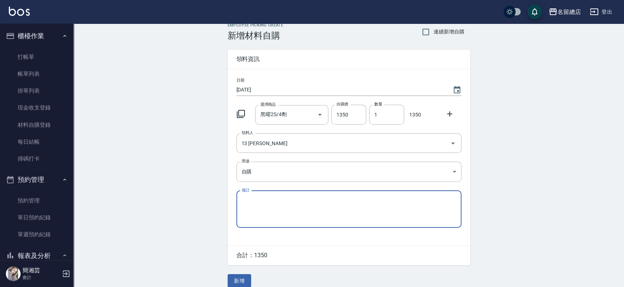
scroll to position [16, 0]
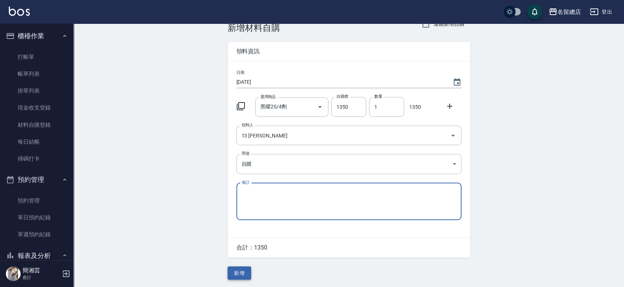
click at [247, 269] on button "新增" at bounding box center [240, 274] width 24 height 14
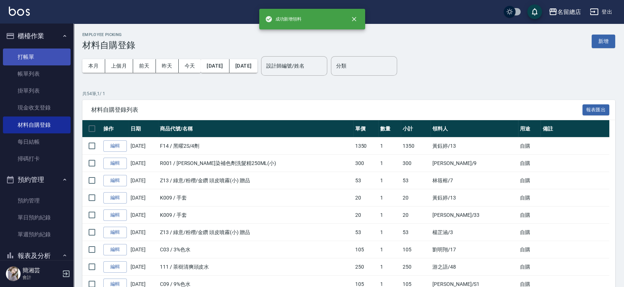
click at [41, 60] on link "打帳單" at bounding box center [37, 57] width 68 height 17
